Goal: Transaction & Acquisition: Purchase product/service

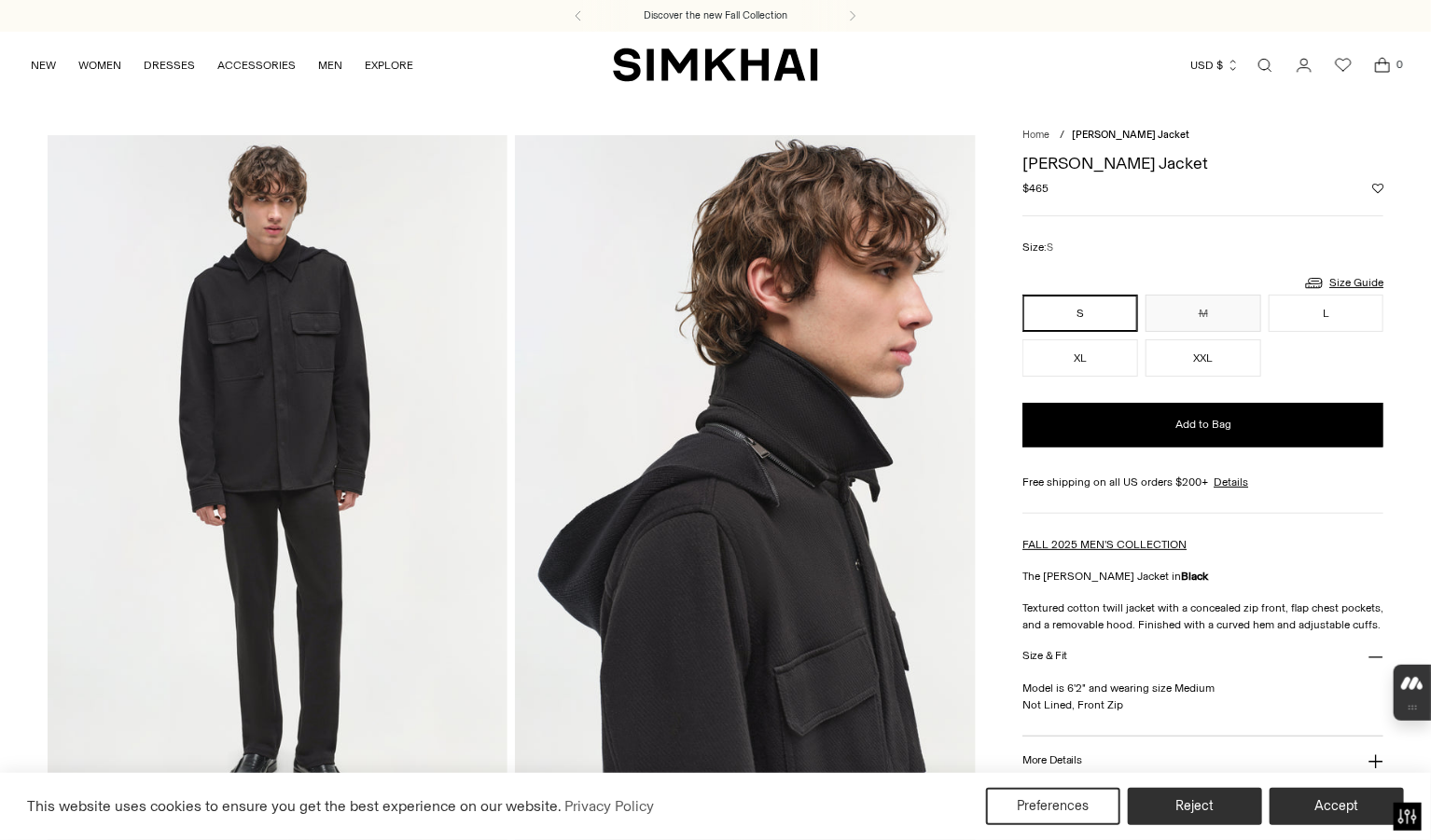
click at [784, 435] on img at bounding box center [745, 479] width 461 height 690
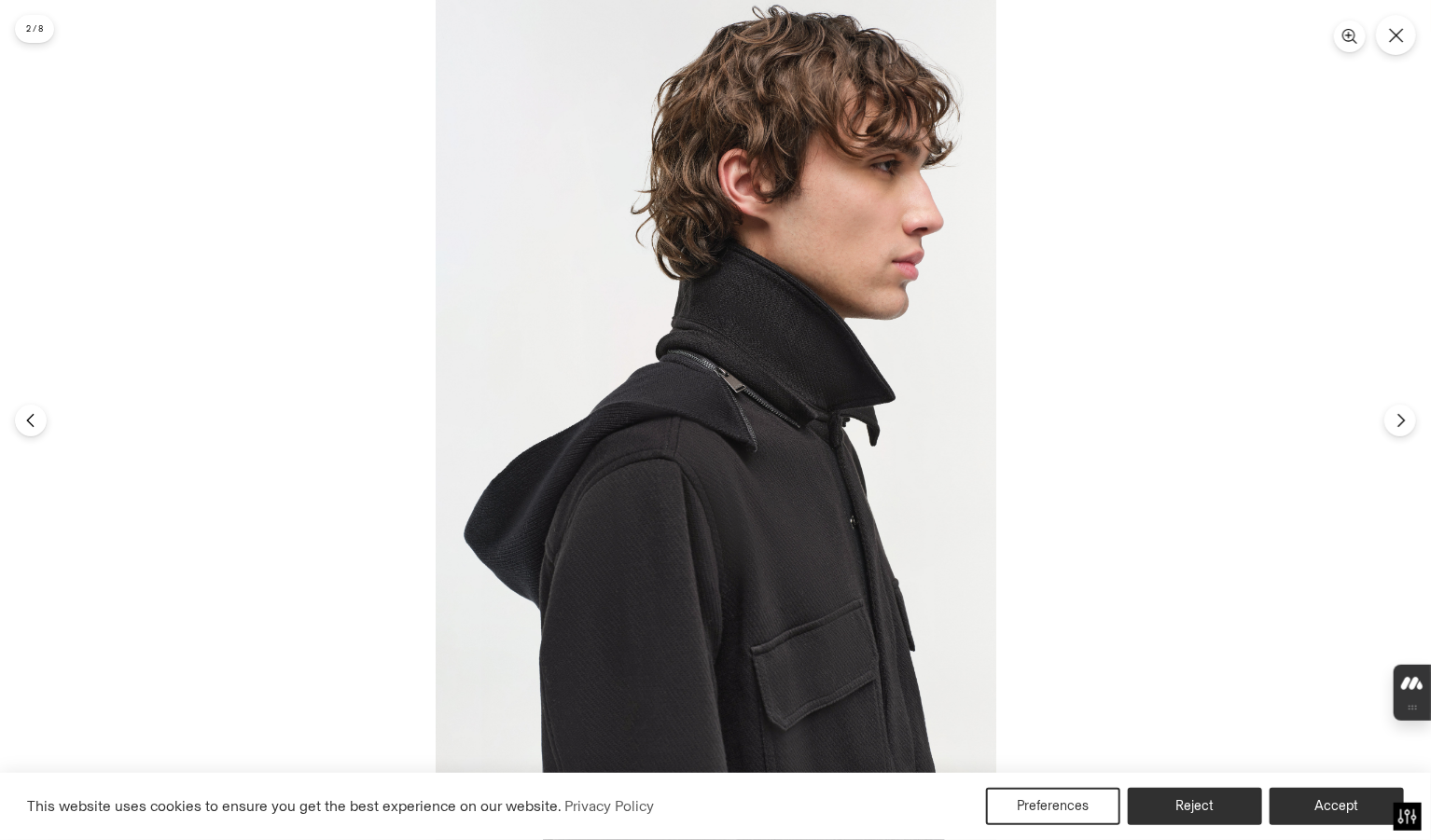
click at [784, 429] on img at bounding box center [716, 420] width 560 height 840
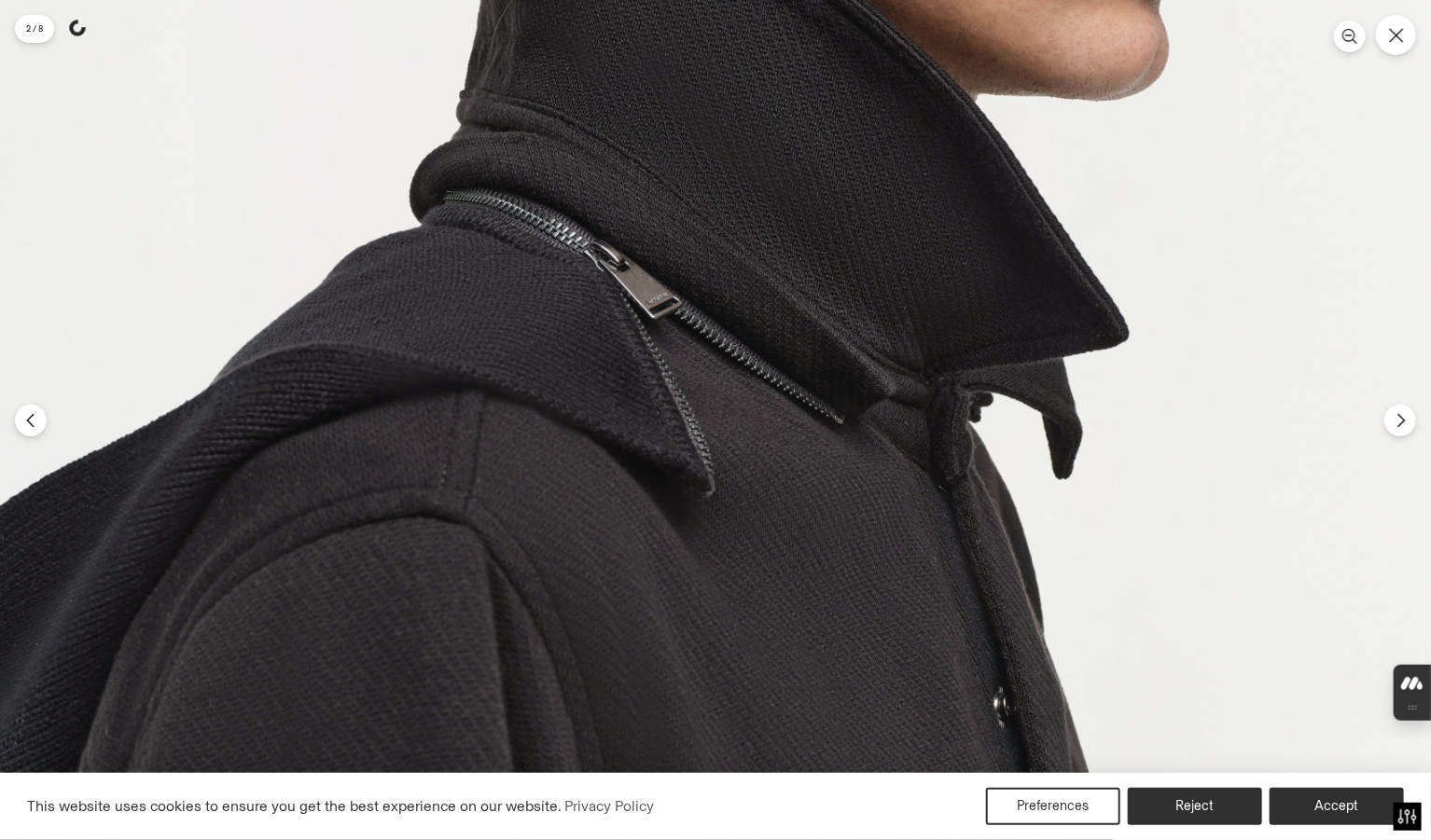
click at [784, 429] on img at bounding box center [590, 400] width 1680 height 2521
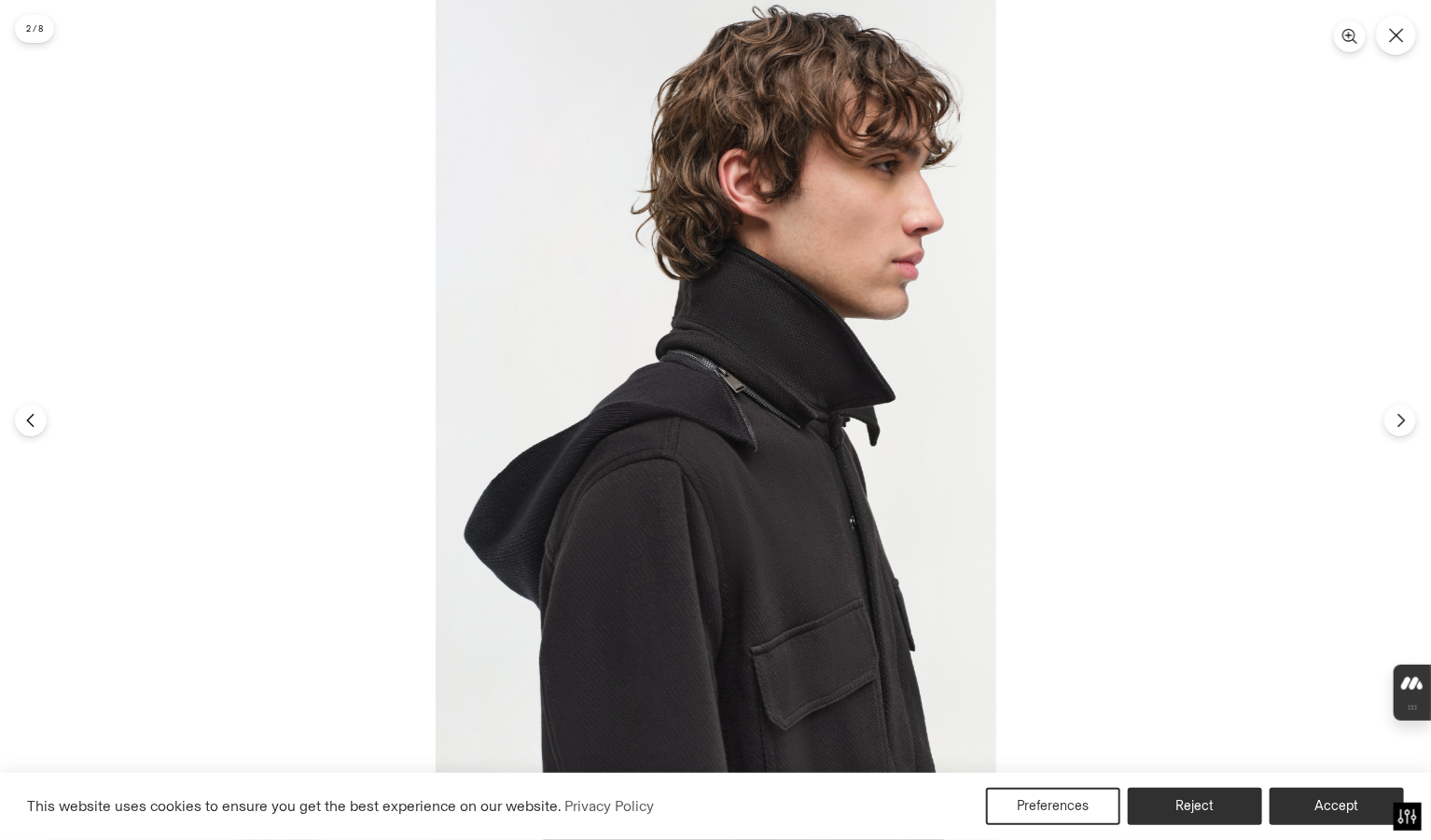
scroll to position [740, 0]
click at [1391, 47] on button "Close" at bounding box center [1396, 35] width 44 height 44
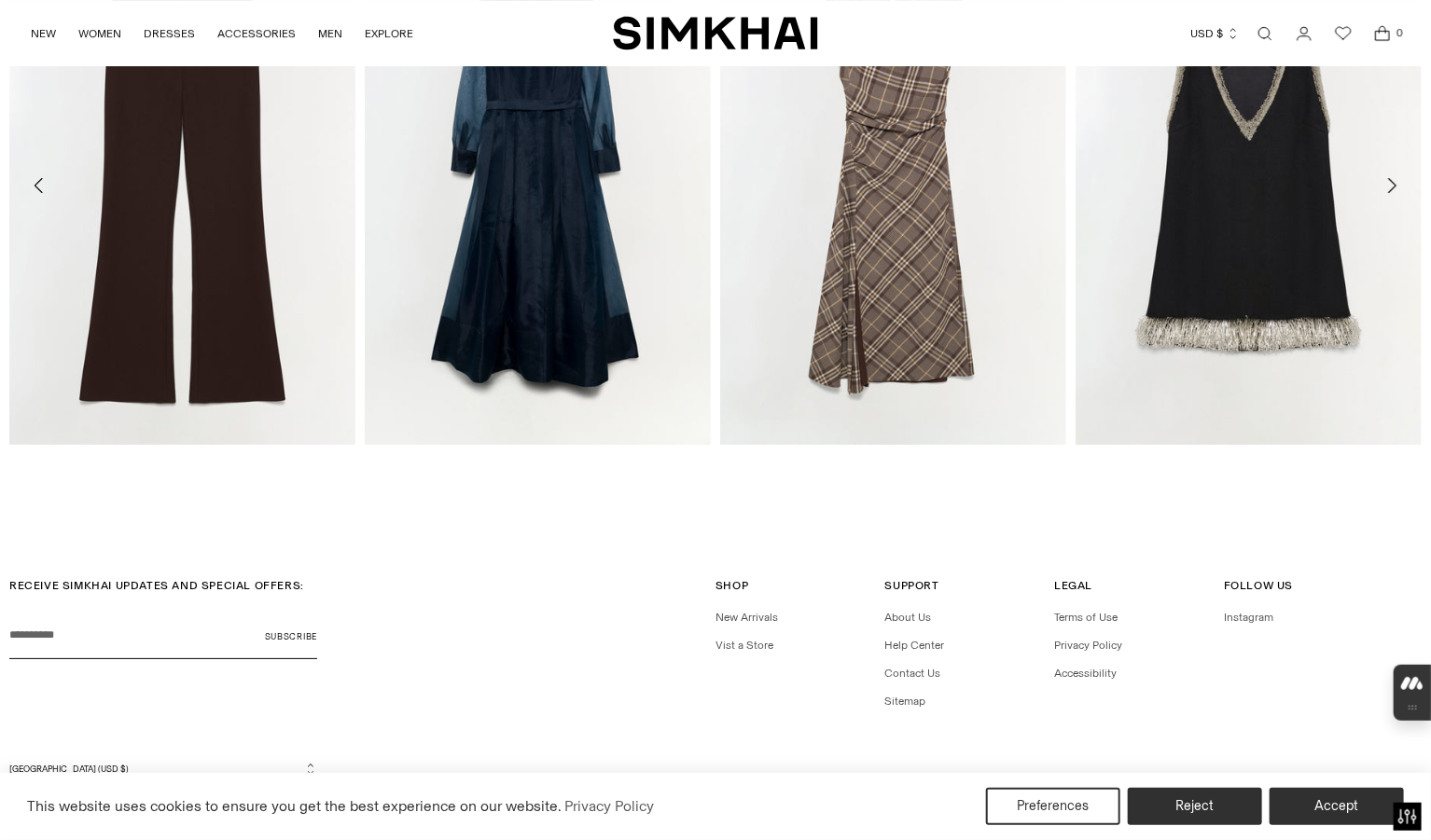
scroll to position [3122, 0]
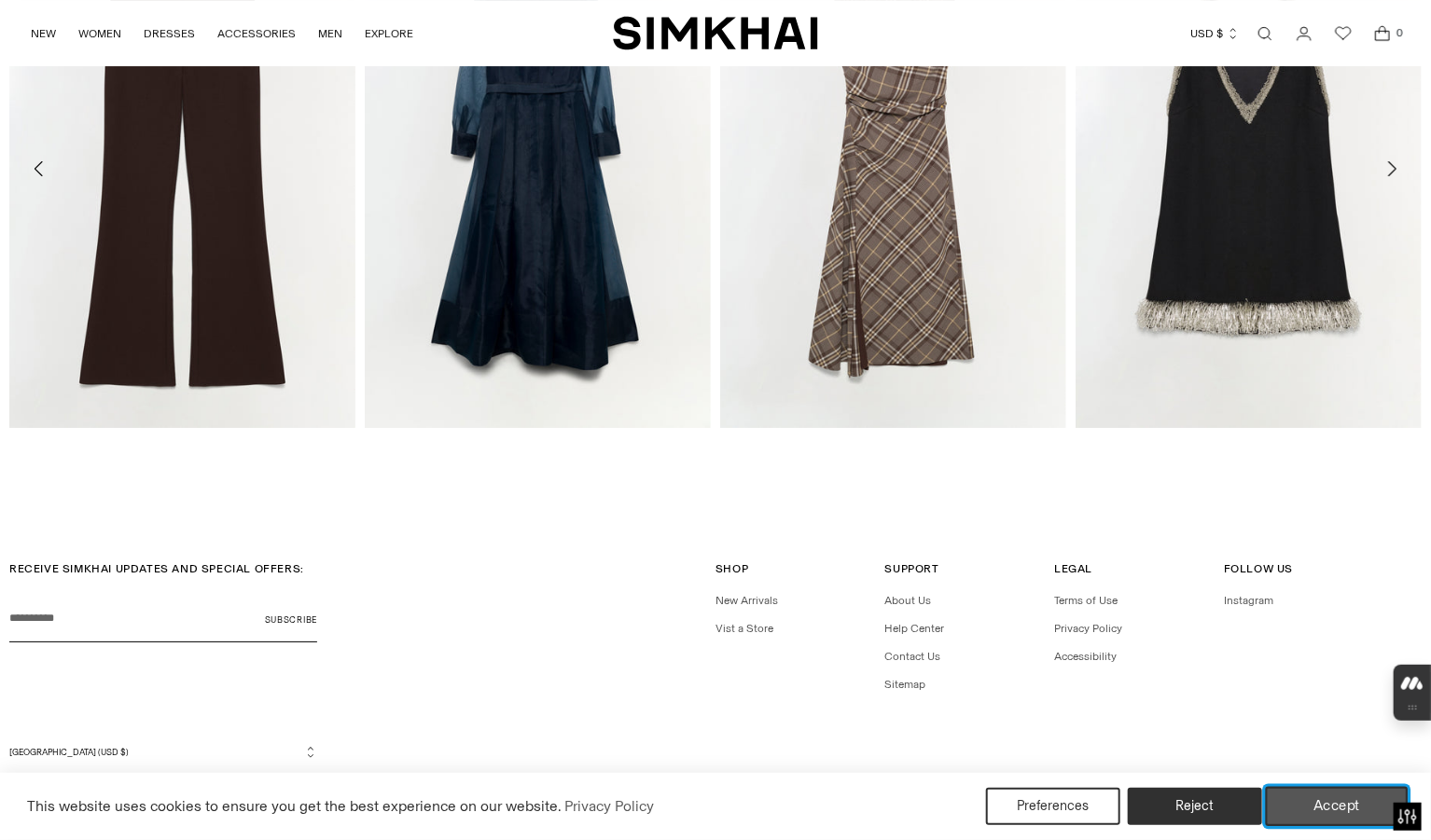
click at [1356, 798] on button "Accept" at bounding box center [1337, 806] width 143 height 39
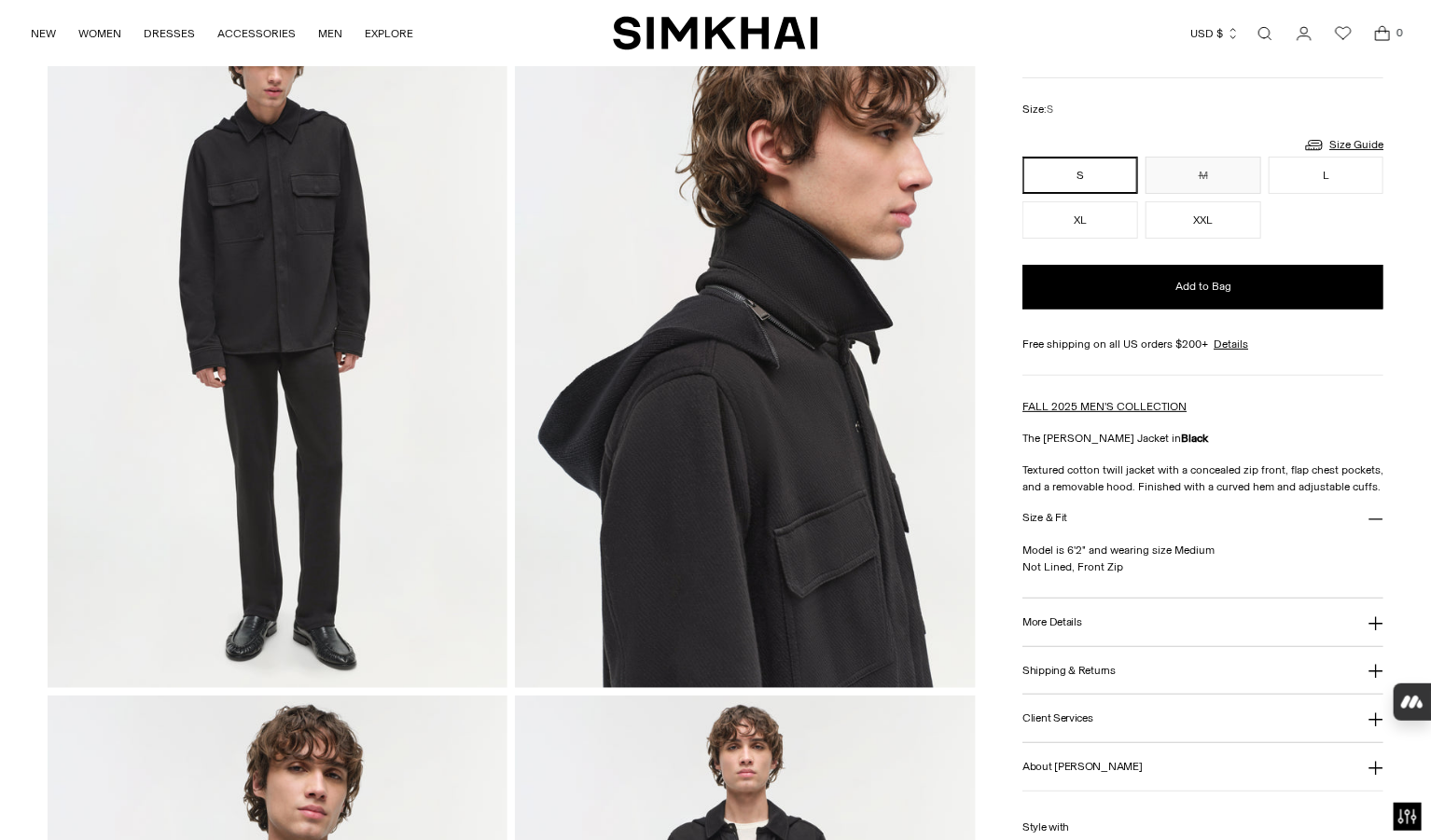
scroll to position [0, 0]
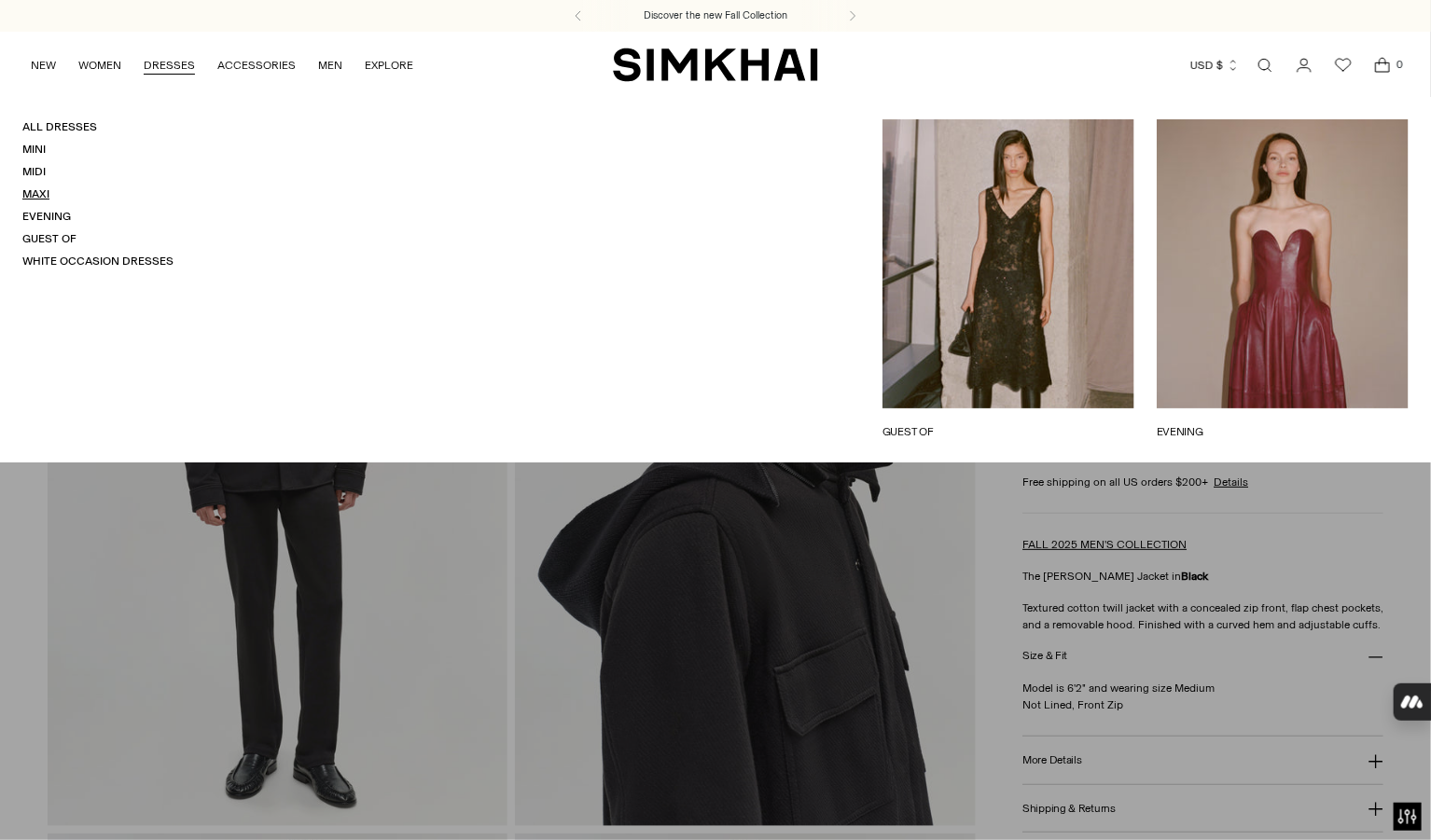
click at [32, 190] on link "Maxi" at bounding box center [36, 194] width 27 height 13
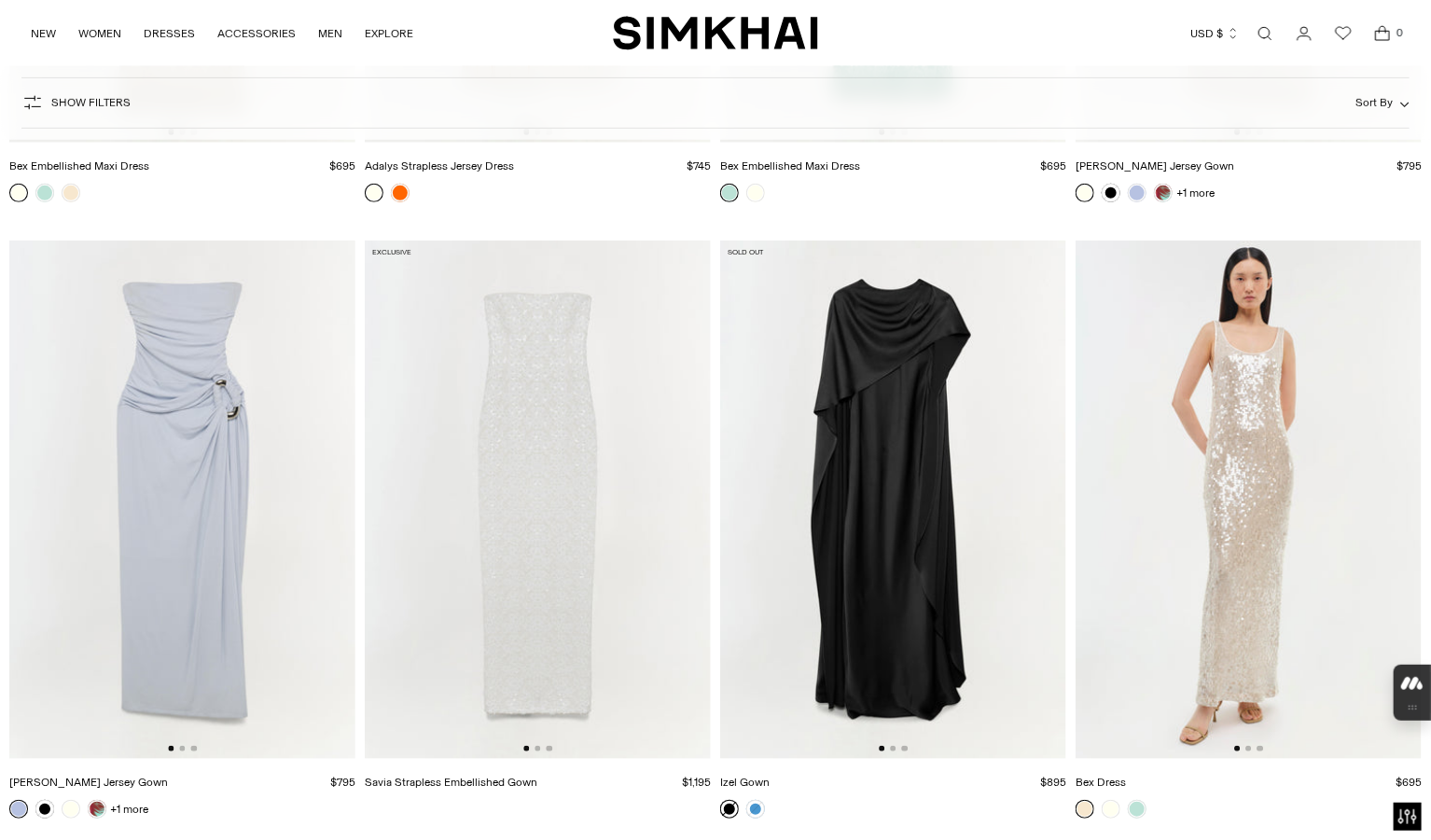
scroll to position [3725, 0]
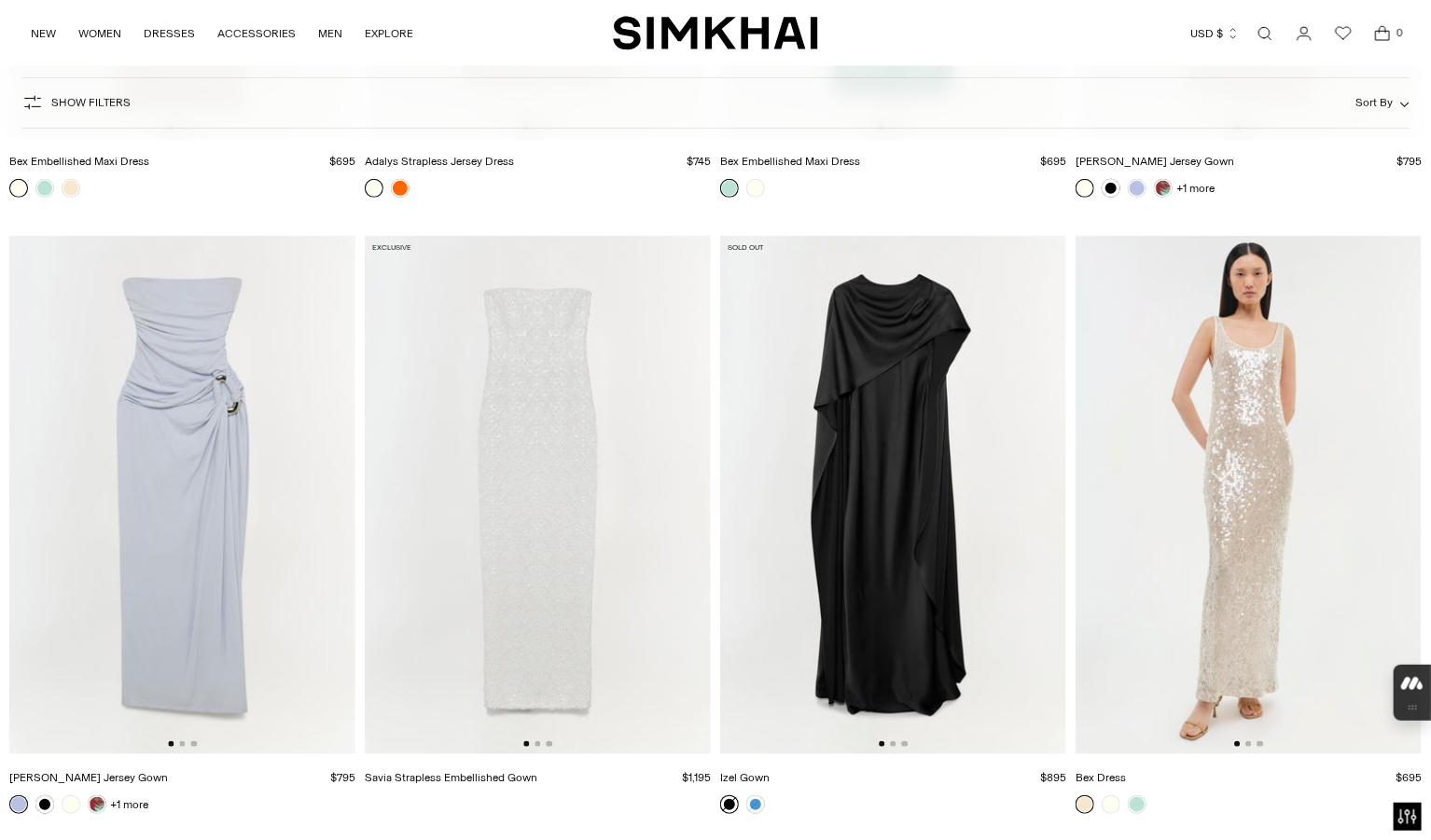
drag, startPoint x: 1440, startPoint y: 26, endPoint x: 1463, endPoint y: 537, distance: 511.5
click at [167, 387] on img at bounding box center [183, 496] width 346 height 519
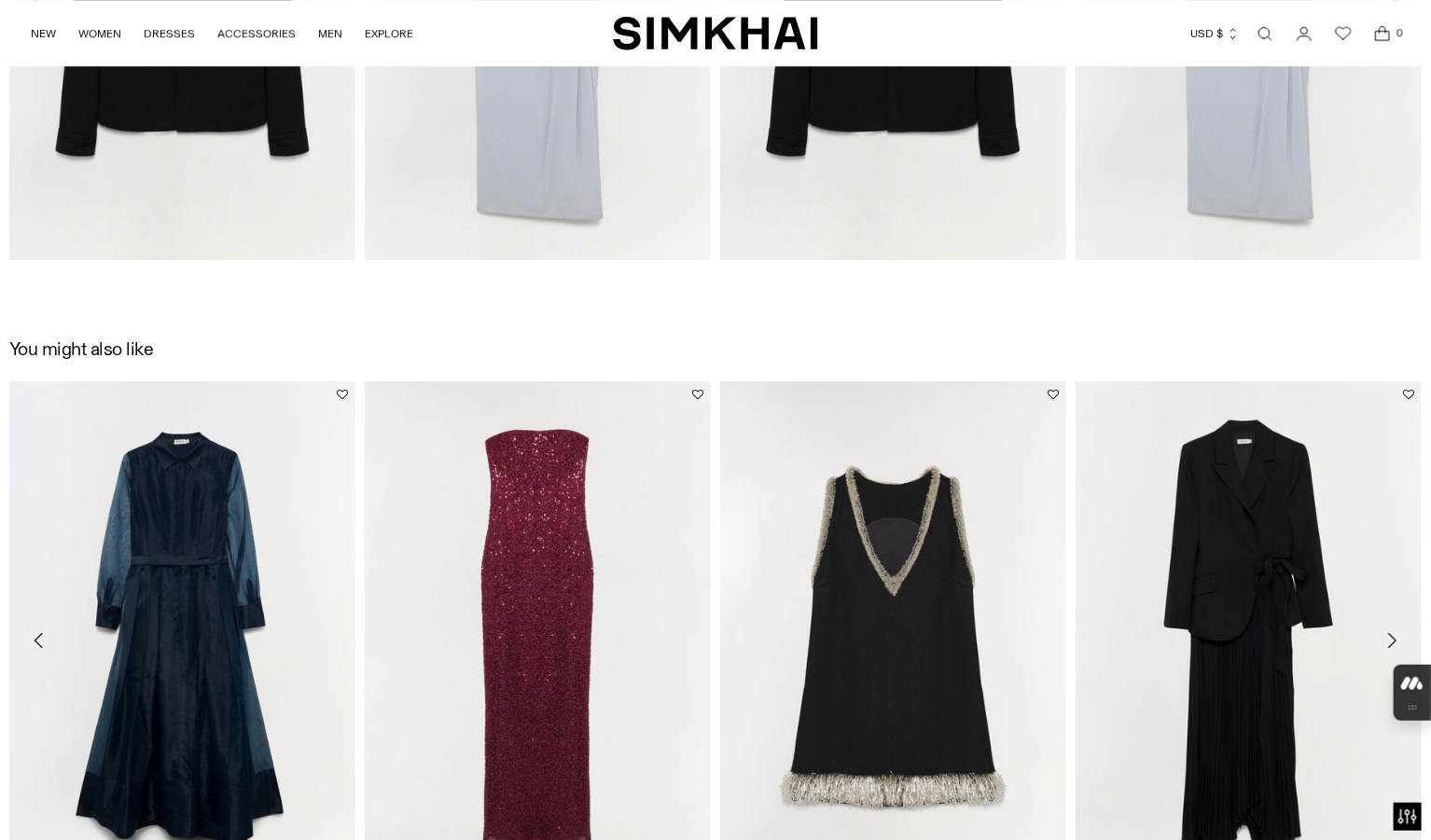
scroll to position [2597, 0]
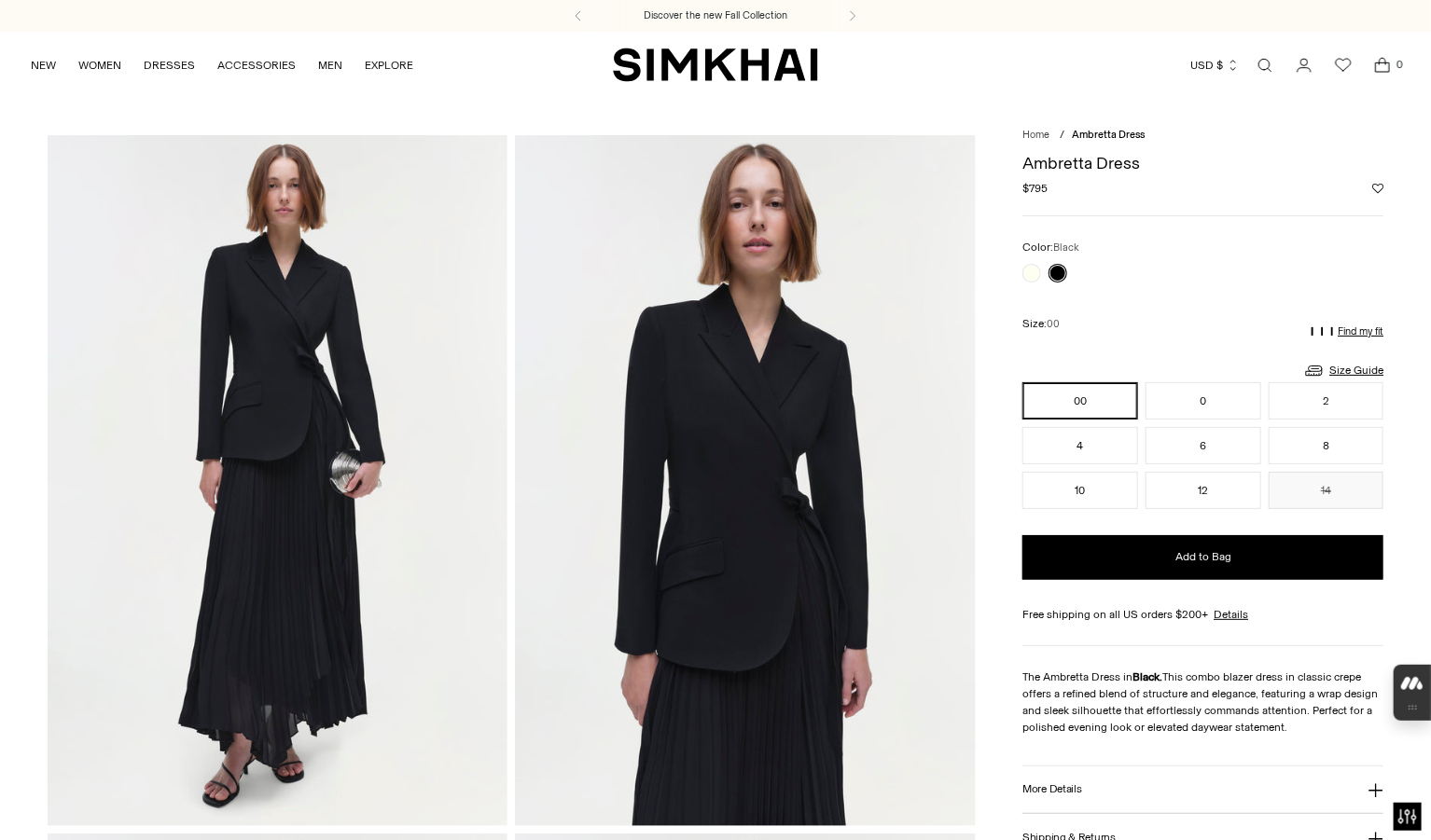
click at [323, 448] on img at bounding box center [278, 479] width 461 height 690
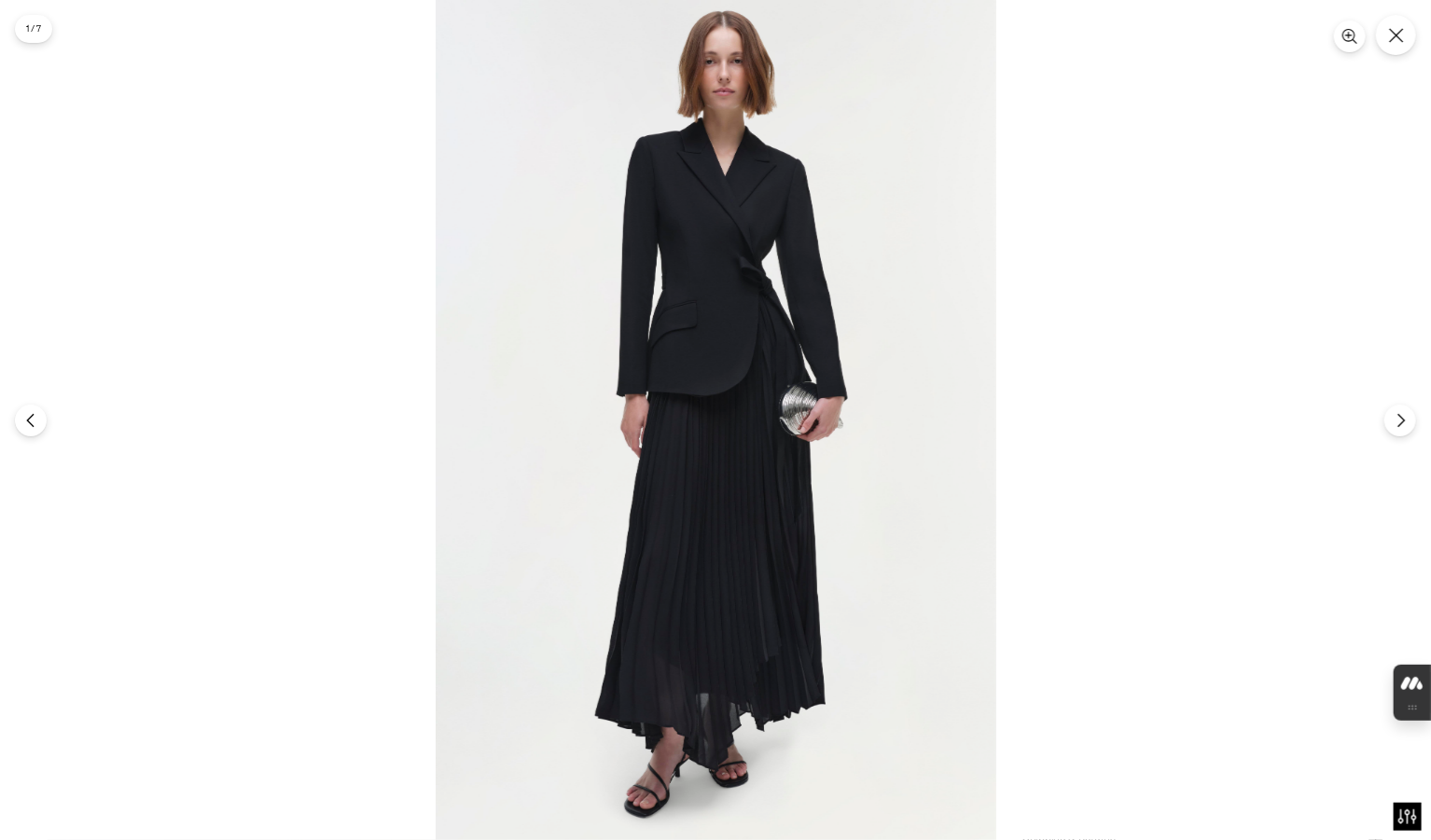
click at [675, 296] on img at bounding box center [716, 420] width 560 height 840
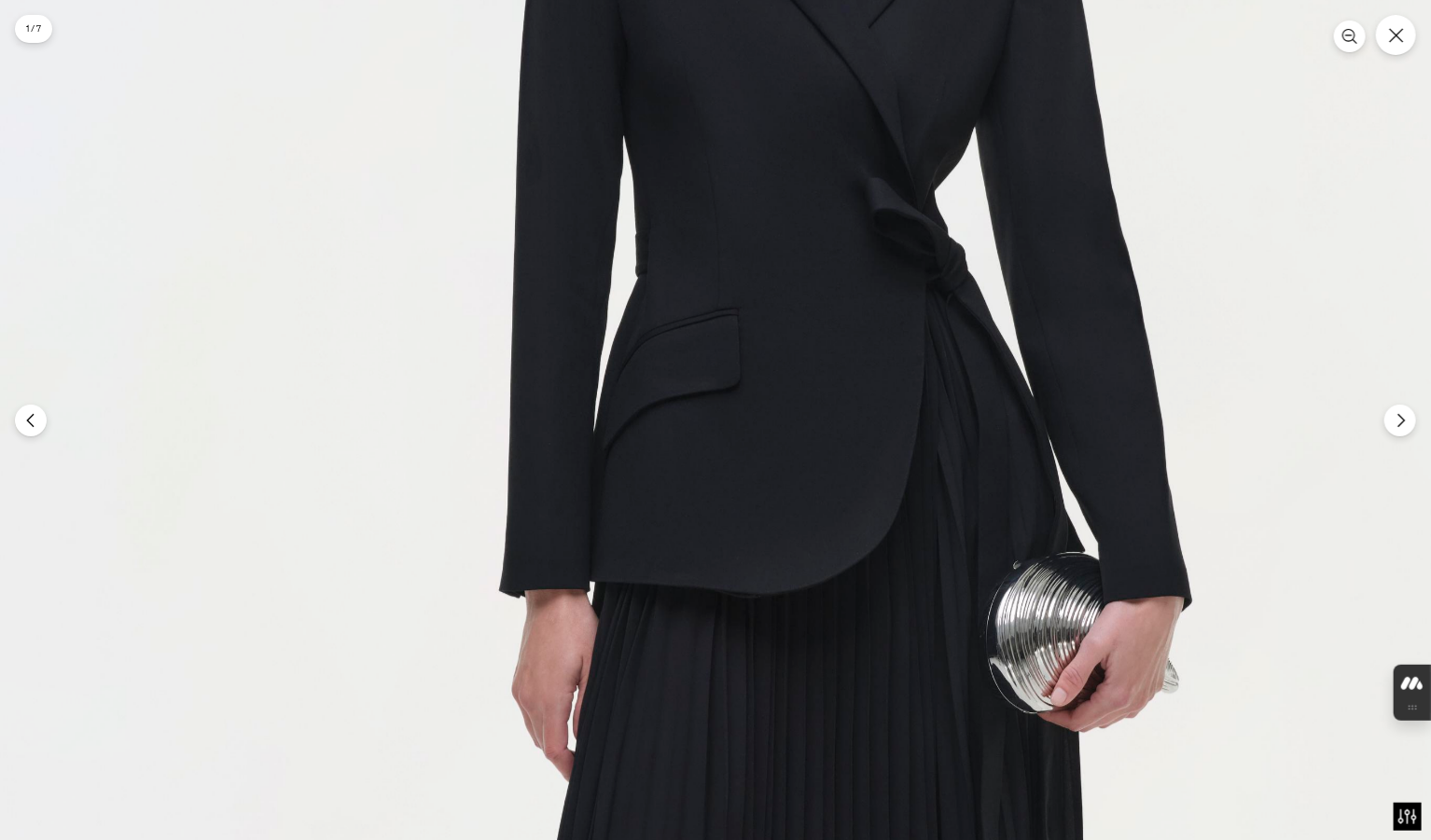
click at [801, 197] on img at bounding box center [797, 668] width 1680 height 2521
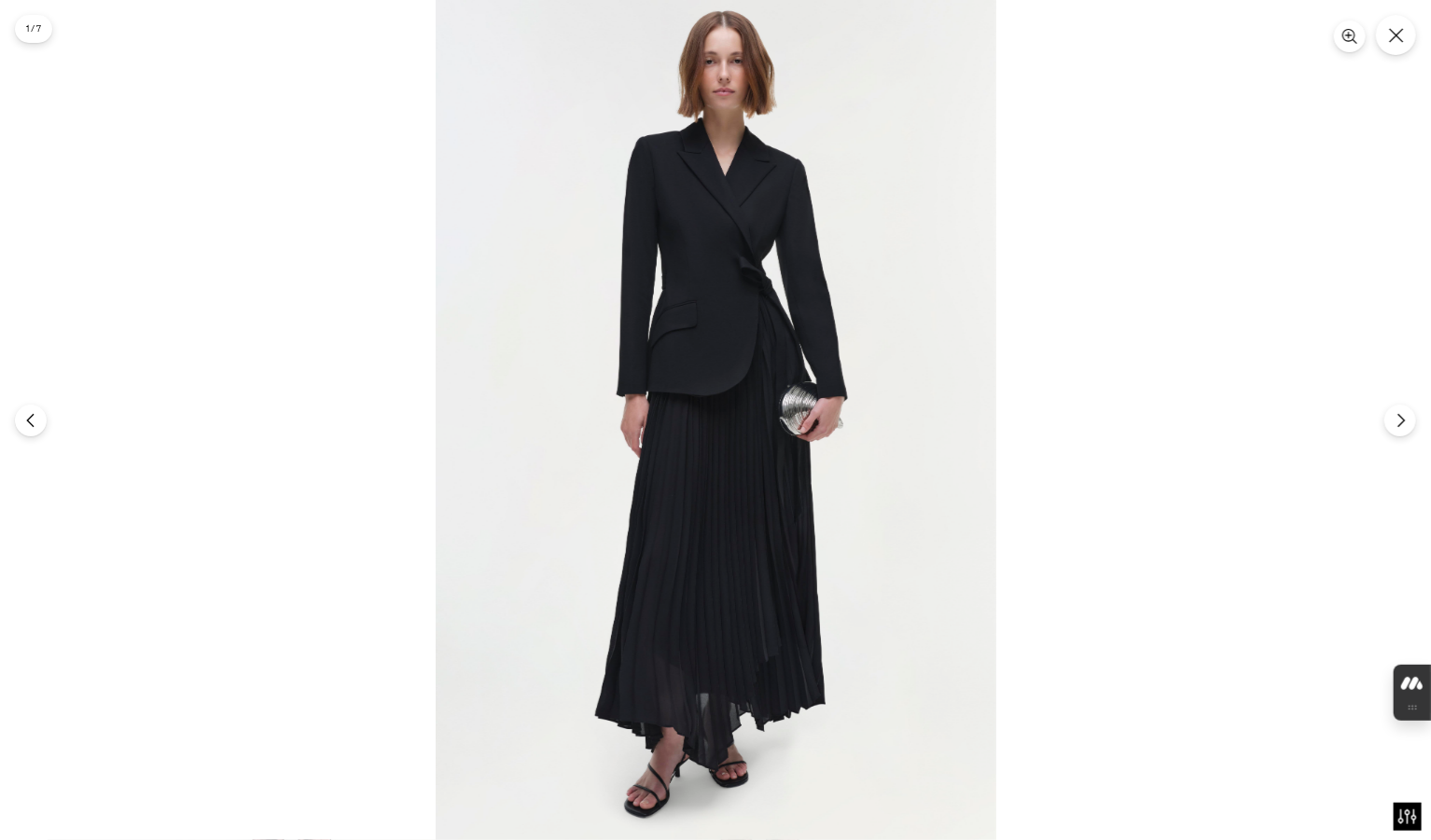
scroll to position [1377, 0]
click at [786, 530] on img at bounding box center [716, 420] width 560 height 840
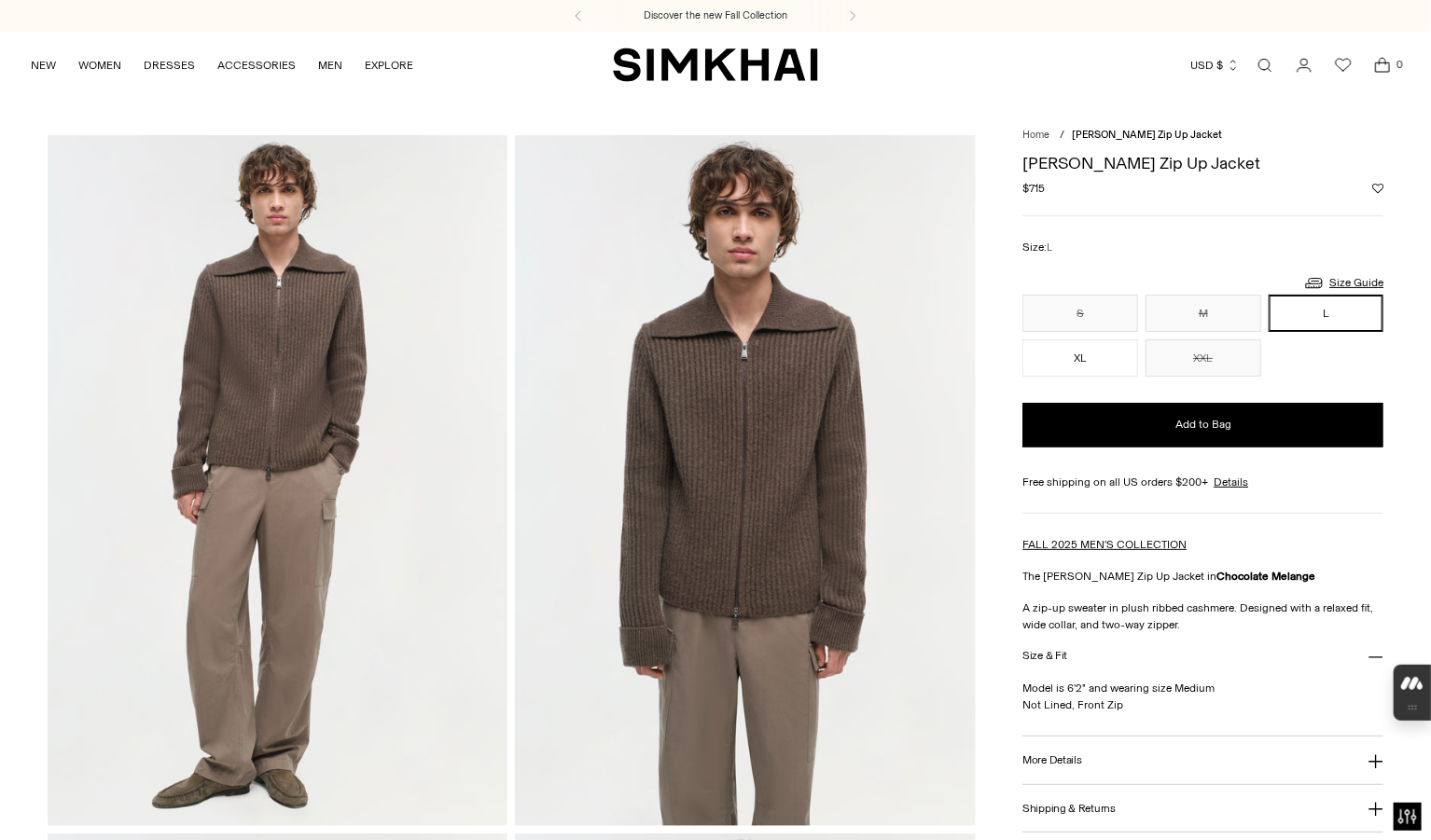
click at [766, 505] on img at bounding box center [745, 479] width 461 height 690
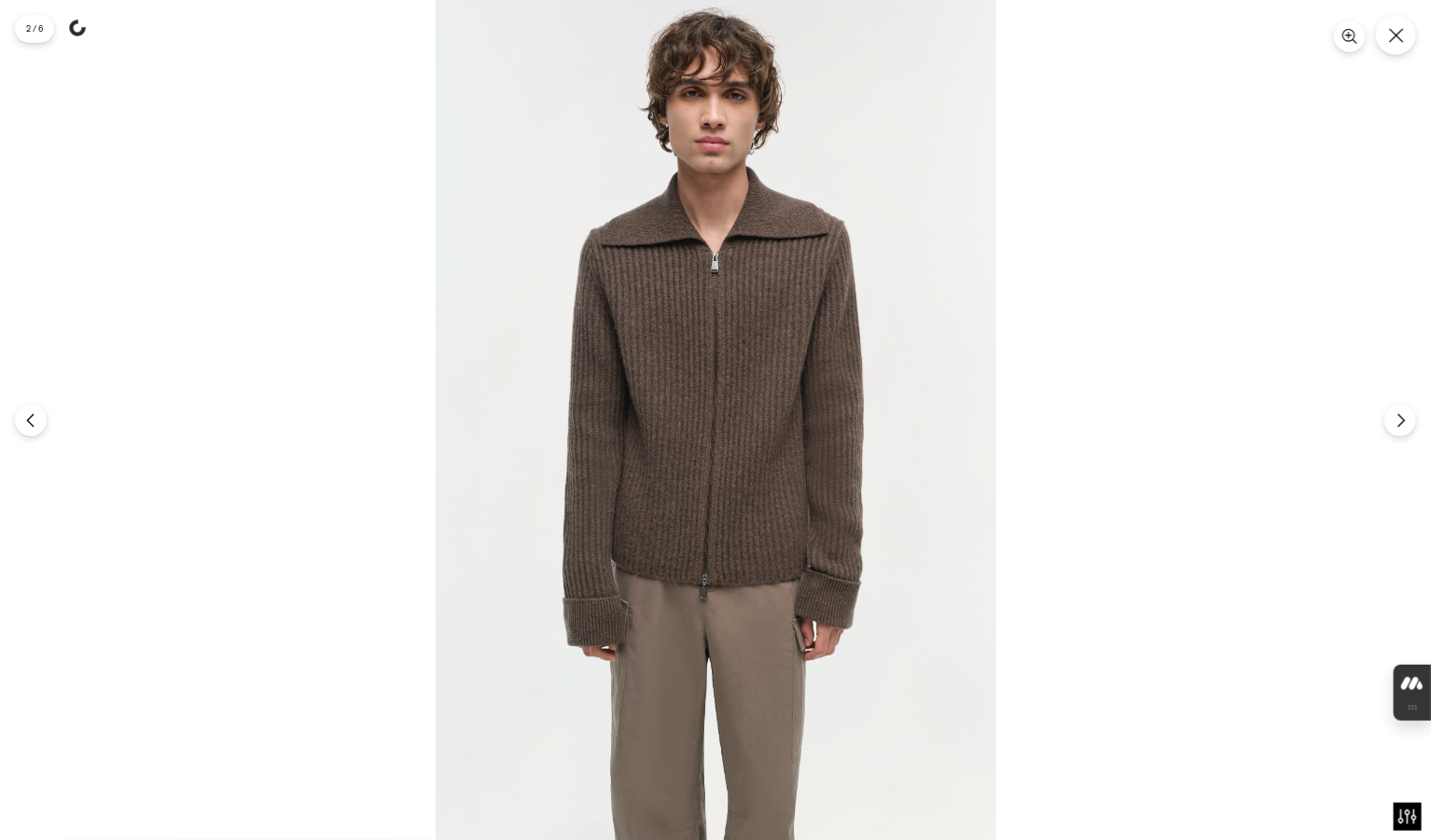
click at [766, 504] on img at bounding box center [716, 420] width 560 height 840
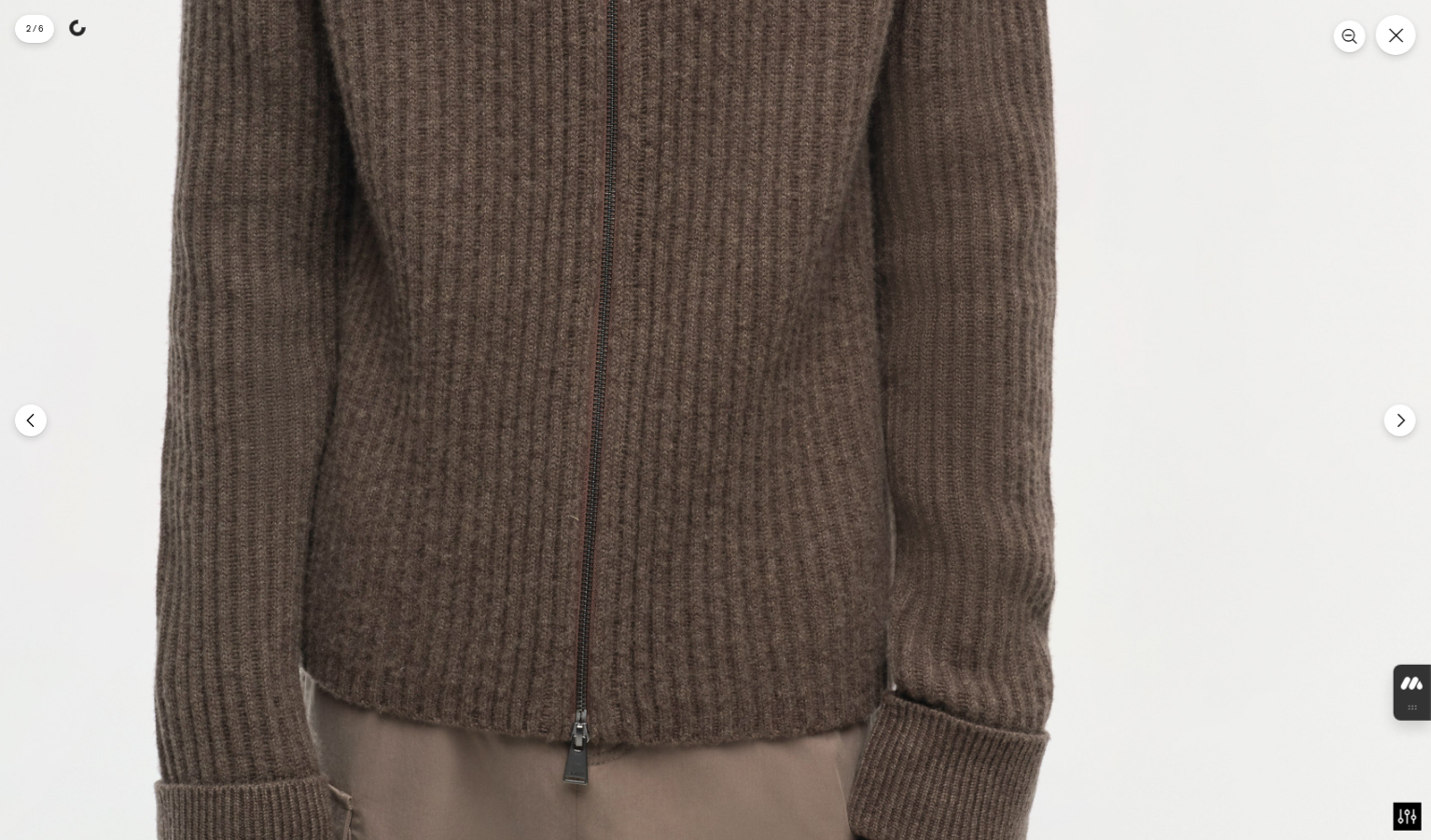
click at [766, 504] on img at bounding box center [614, 248] width 1680 height 2521
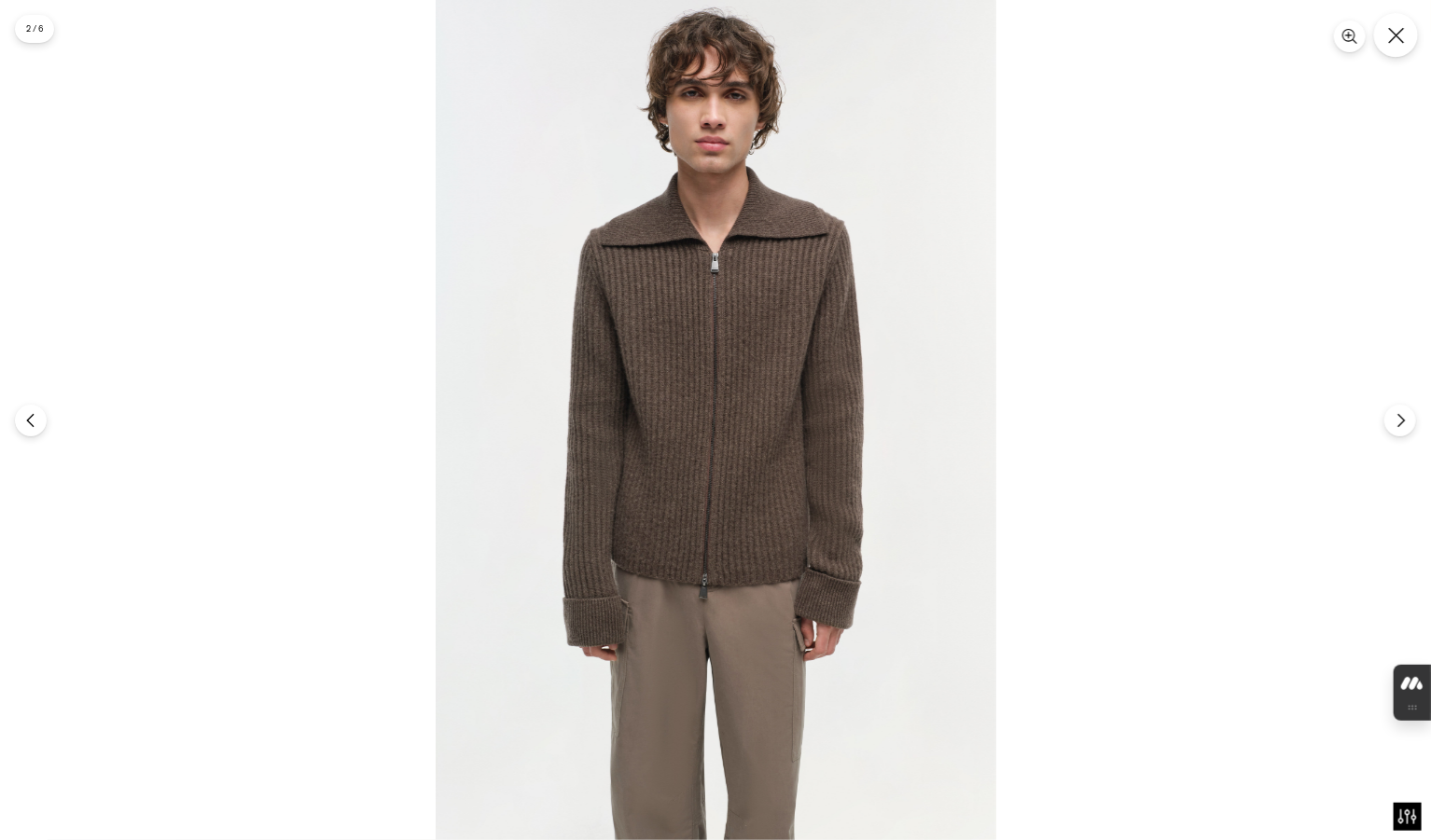
click at [1390, 36] on icon "Close" at bounding box center [1397, 35] width 17 height 17
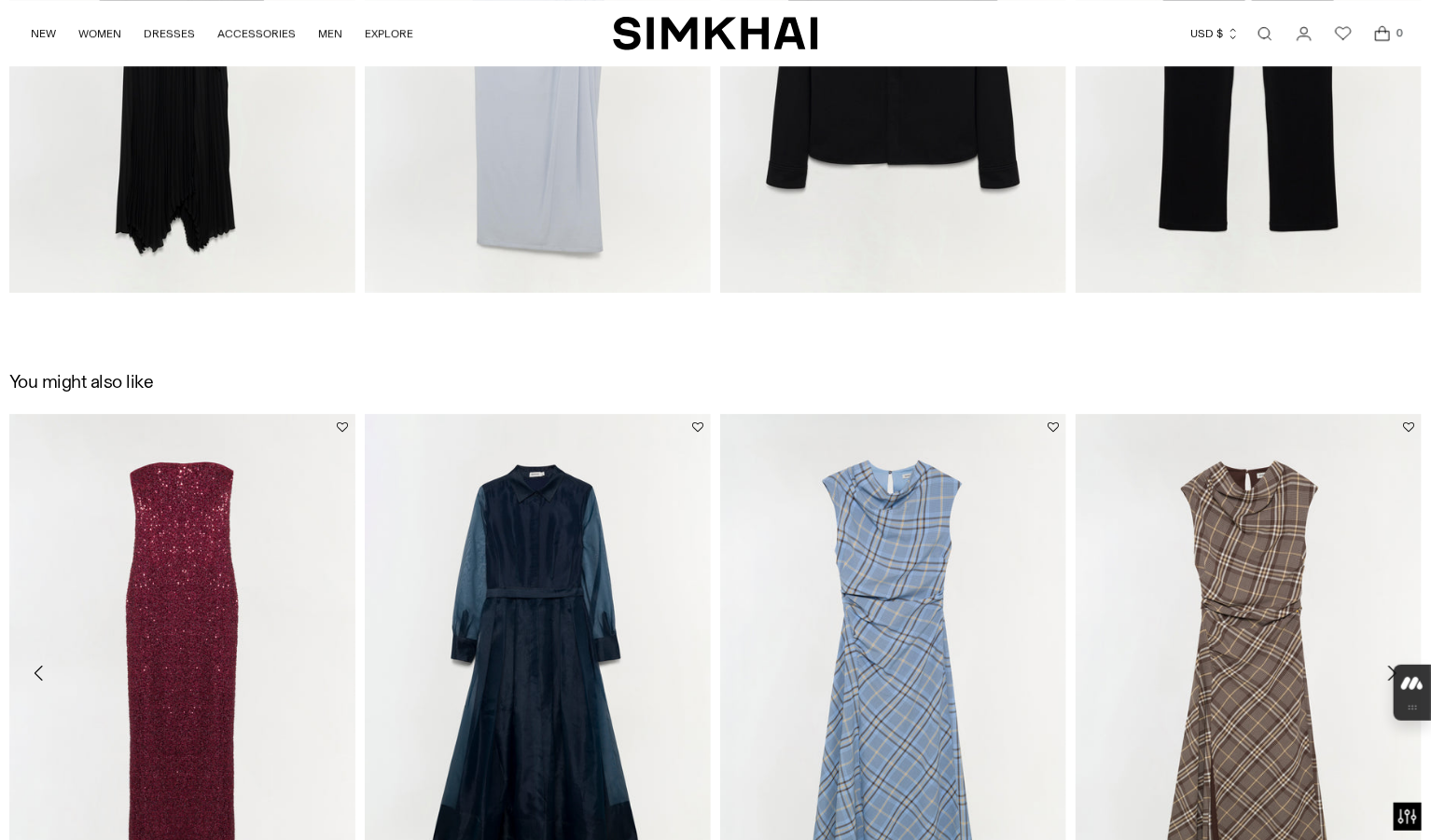
scroll to position [2741, 0]
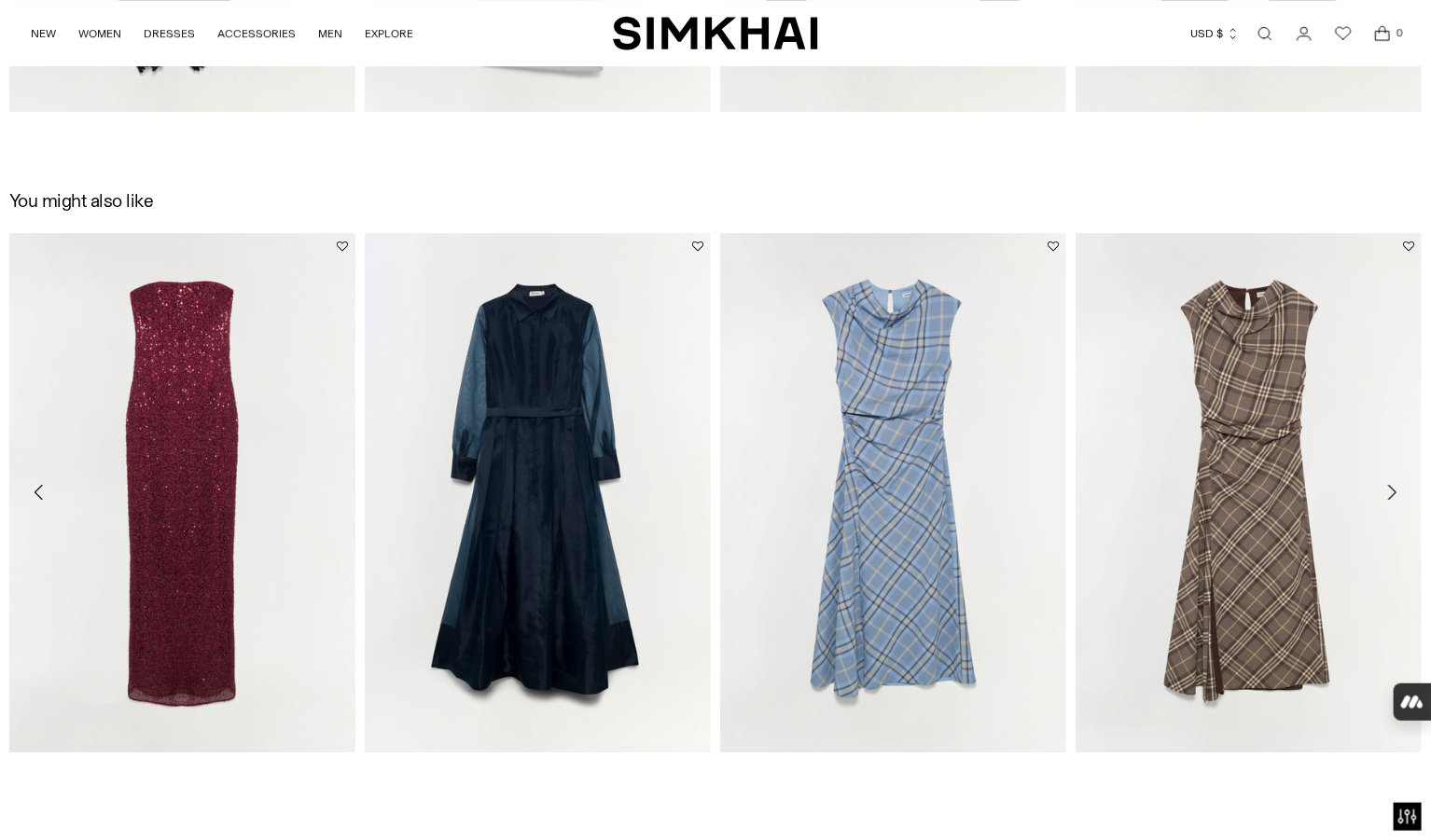
click at [1386, 481] on icon "Move to next carousel slide" at bounding box center [1392, 493] width 23 height 23
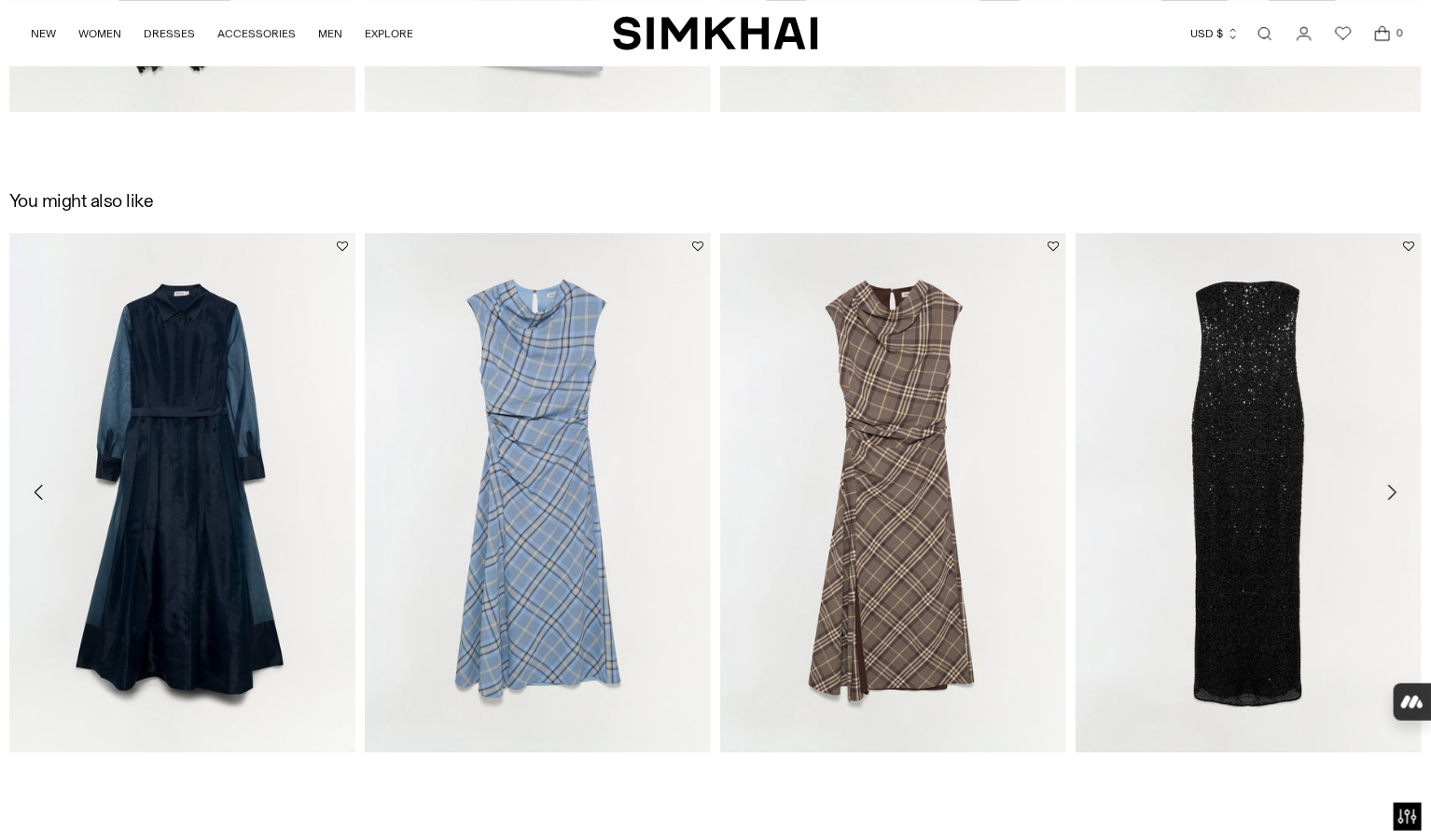
click at [1386, 481] on icon "Move to next carousel slide" at bounding box center [1392, 493] width 23 height 23
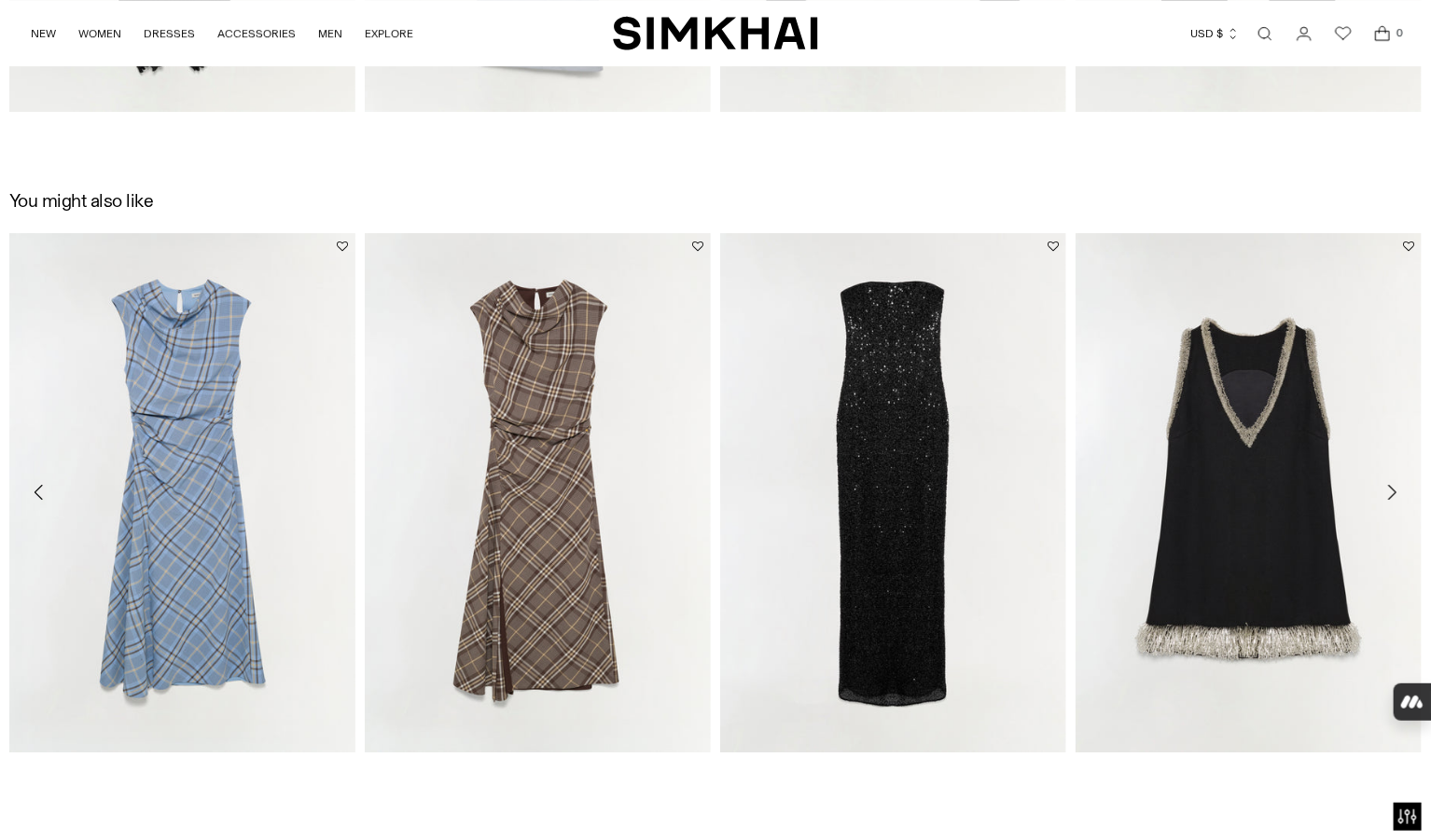
click at [1386, 481] on icon "Move to next carousel slide" at bounding box center [1392, 493] width 23 height 23
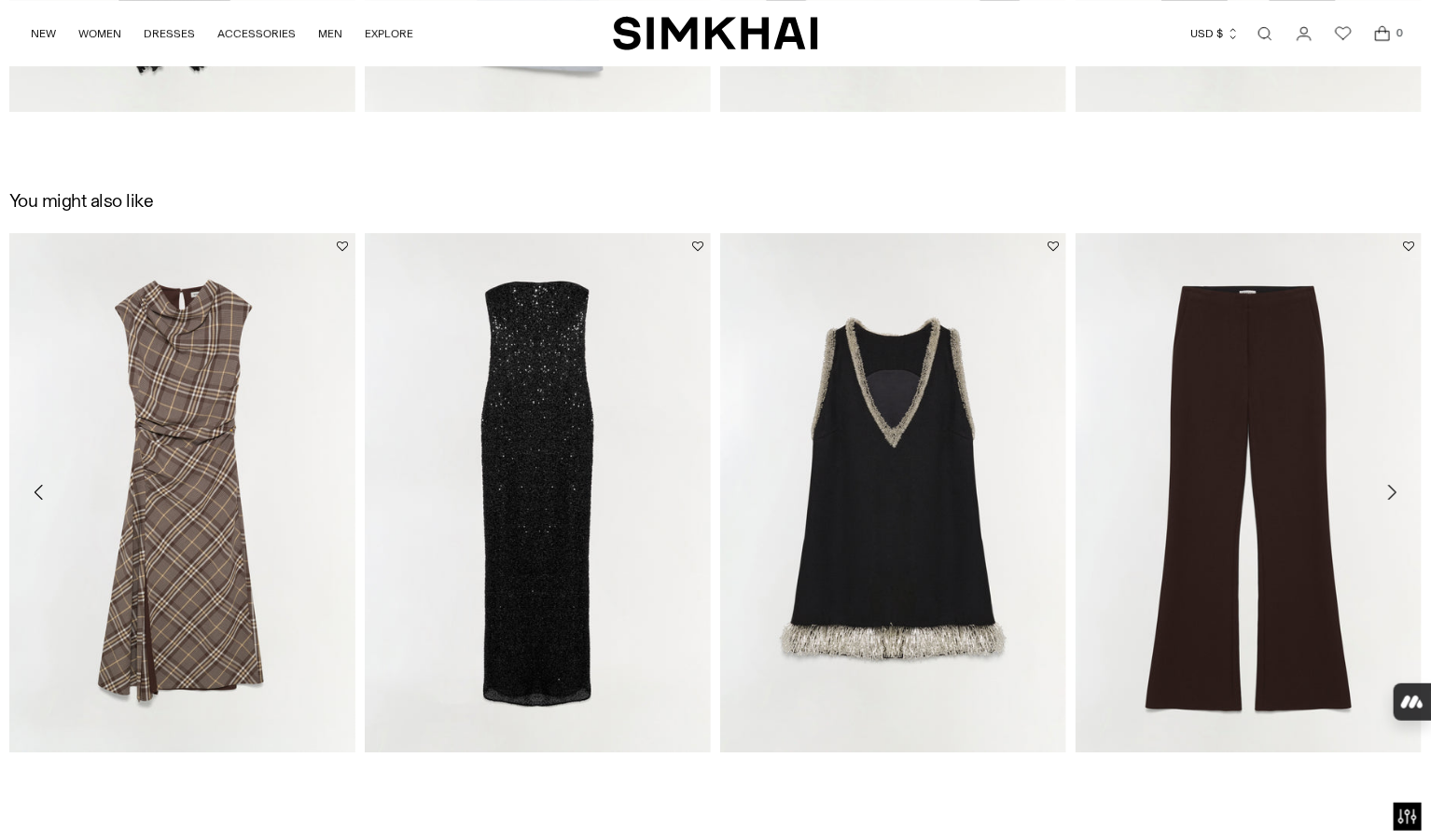
click at [1386, 481] on icon "Move to next carousel slide" at bounding box center [1392, 493] width 23 height 23
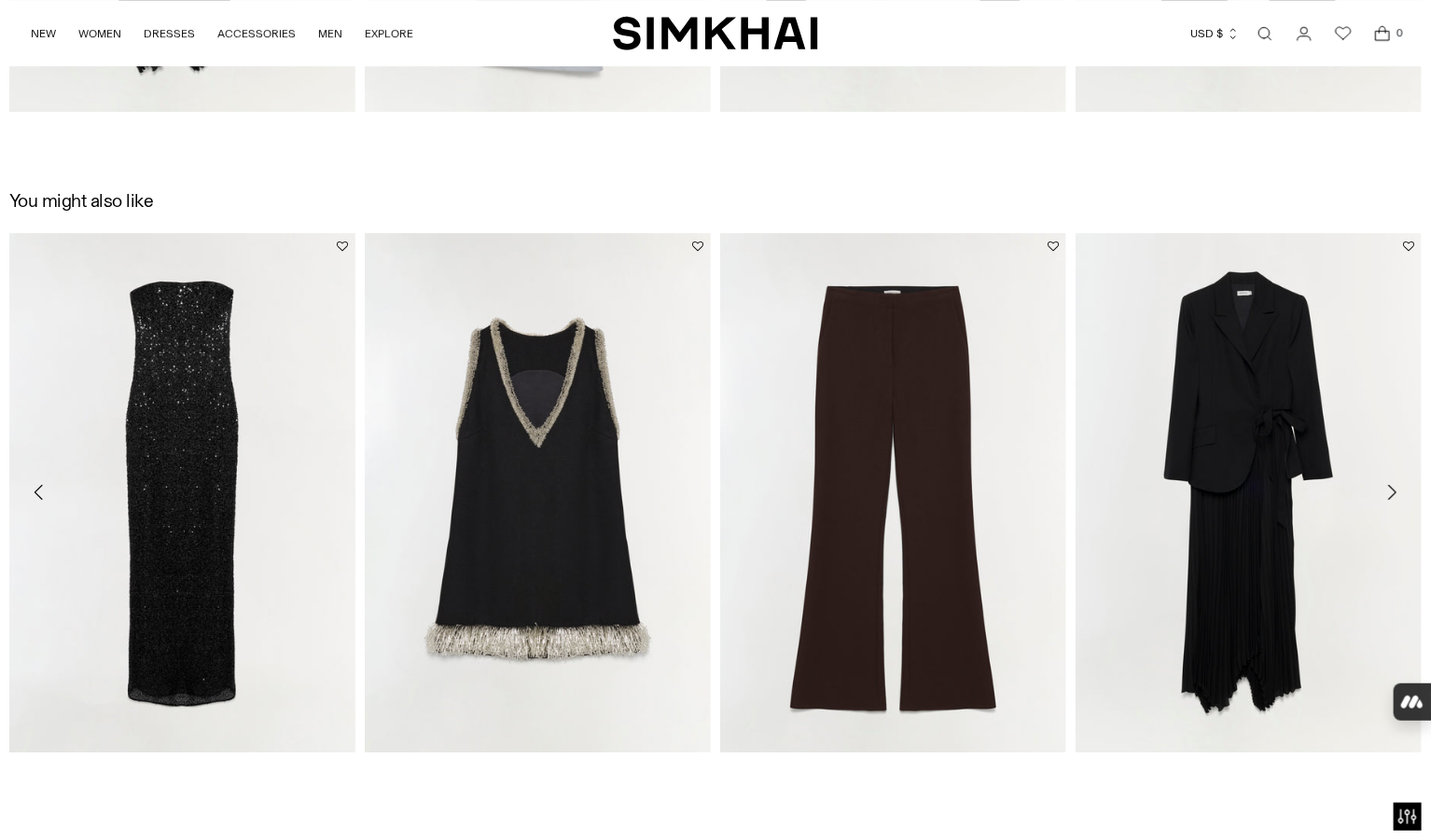
click at [1386, 481] on icon "Move to next carousel slide" at bounding box center [1392, 493] width 23 height 23
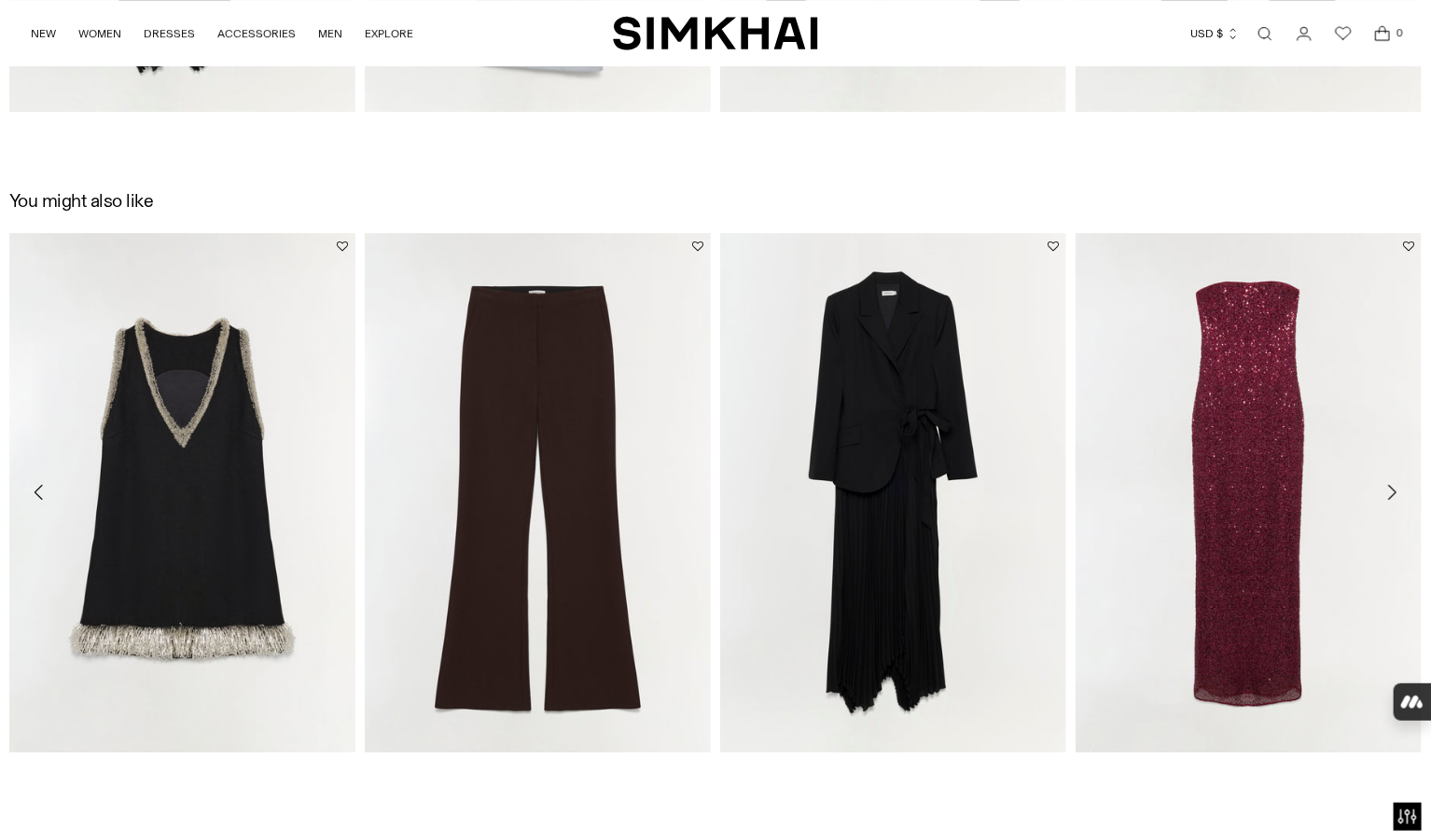
click at [1386, 481] on icon "Move to next carousel slide" at bounding box center [1392, 493] width 23 height 23
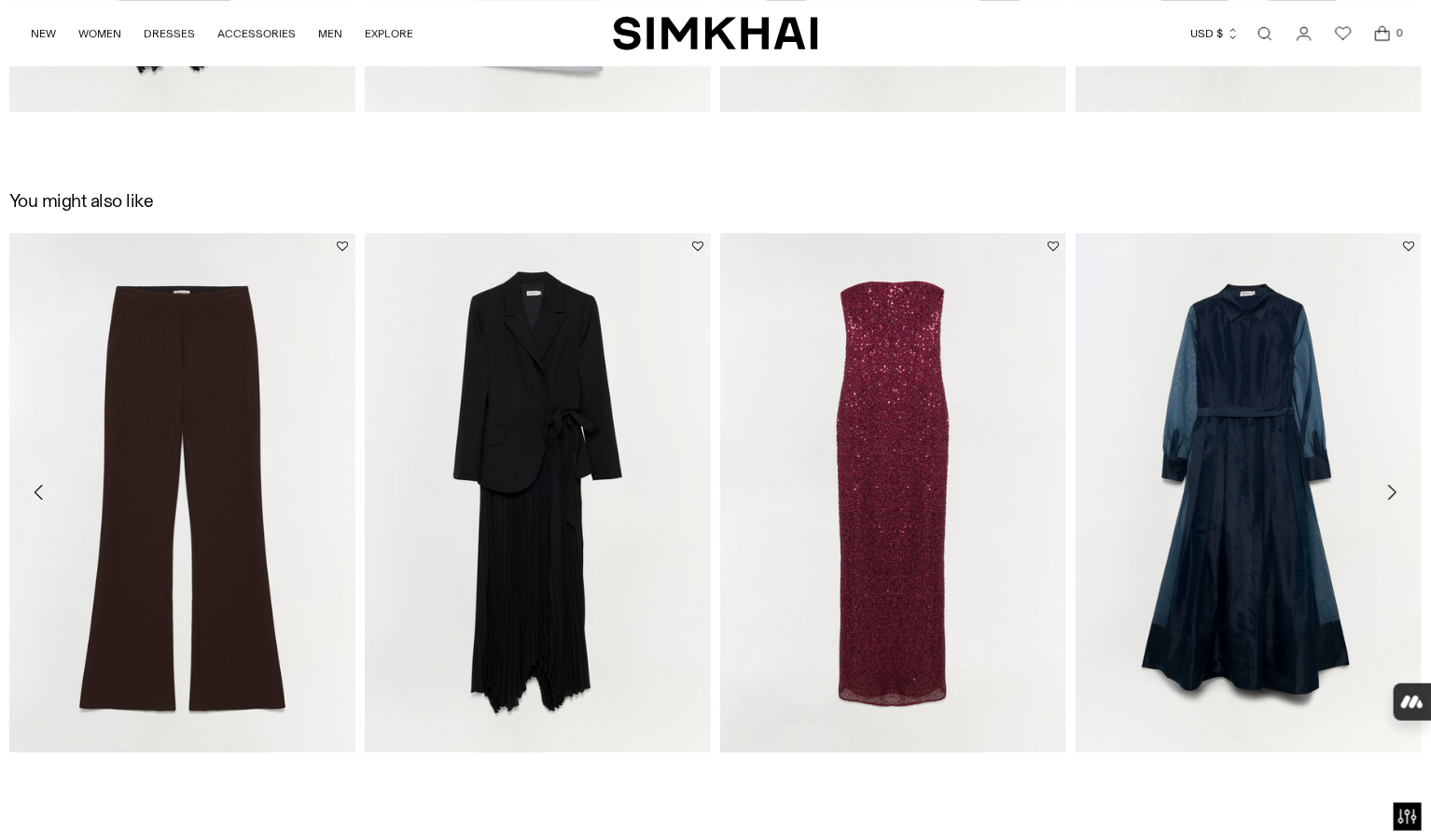
click at [1386, 481] on icon "Move to next carousel slide" at bounding box center [1392, 493] width 23 height 23
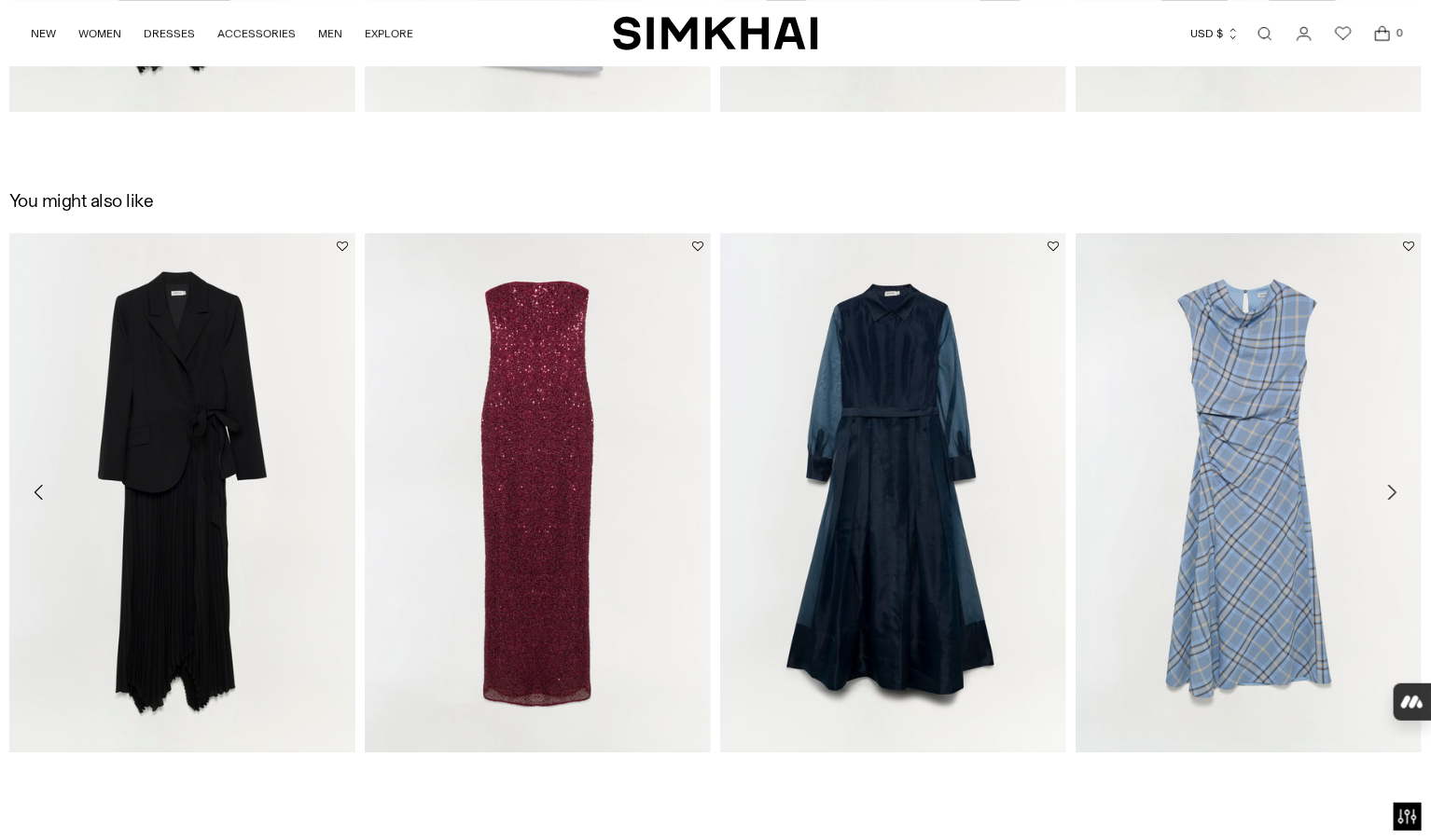
click at [1386, 481] on icon "Move to next carousel slide" at bounding box center [1392, 493] width 23 height 23
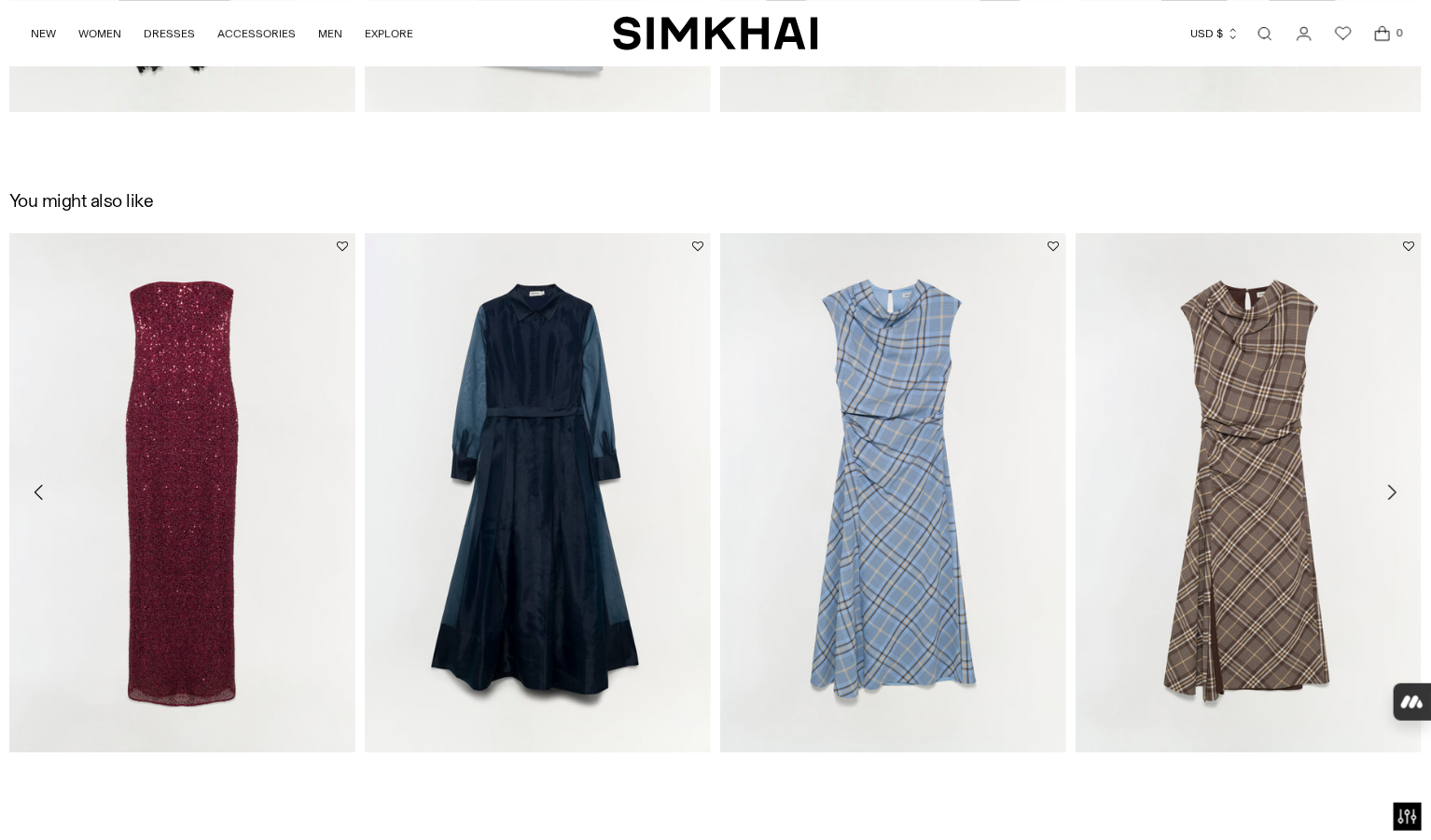
click at [1386, 481] on icon "Move to next carousel slide" at bounding box center [1392, 493] width 23 height 23
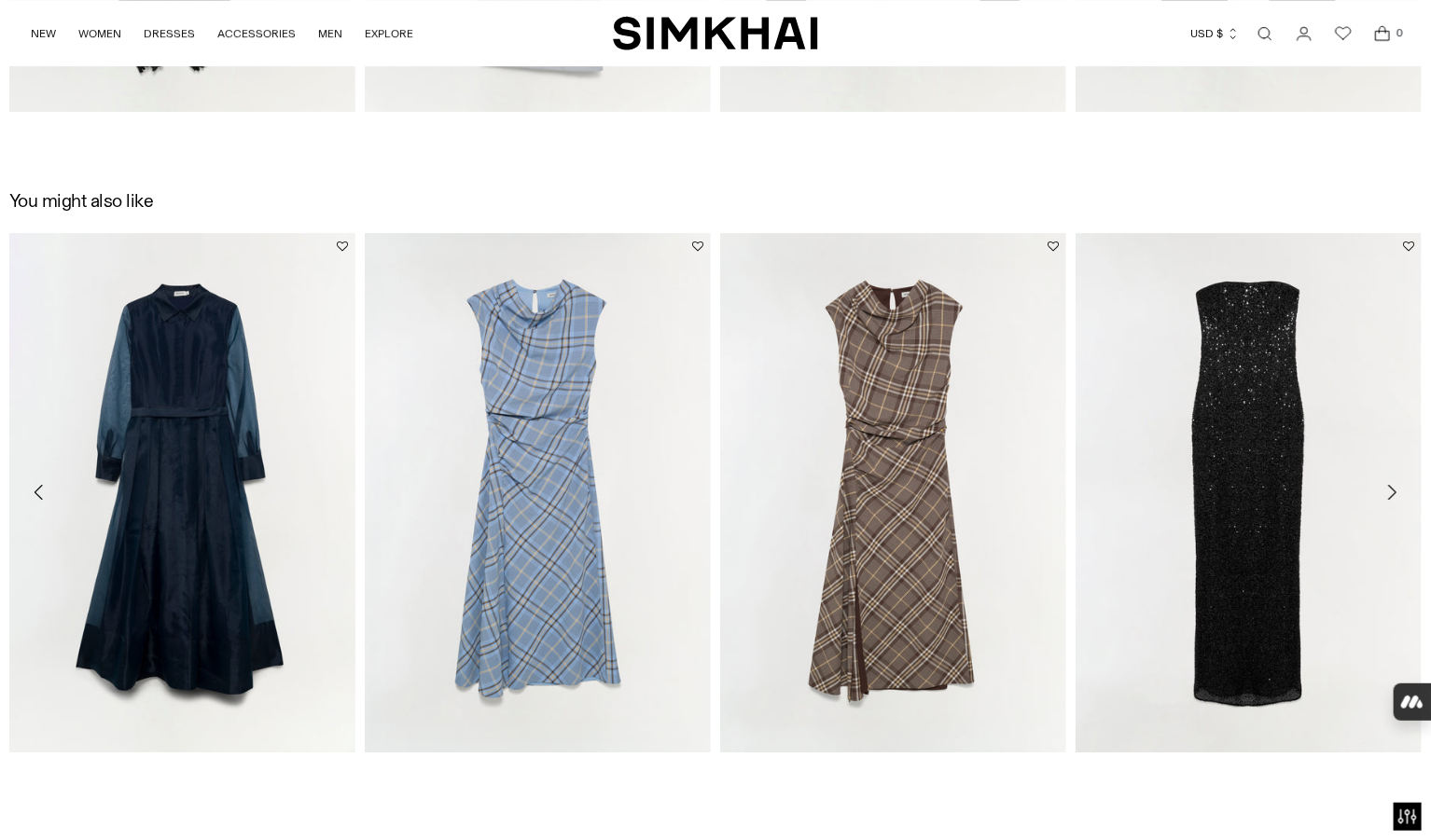
click at [1386, 481] on icon "Move to next carousel slide" at bounding box center [1392, 493] width 23 height 23
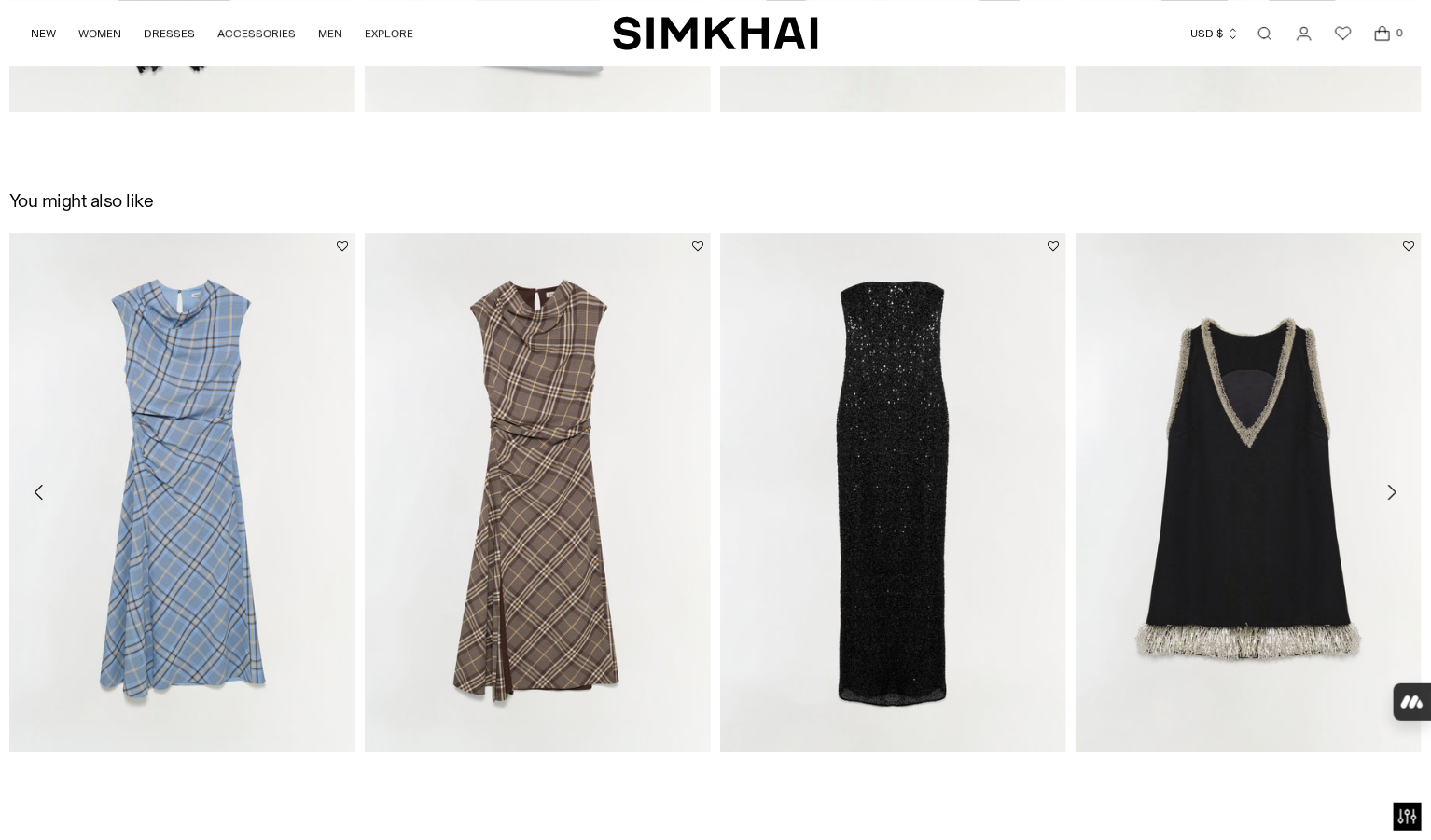
click at [1386, 481] on icon "Move to next carousel slide" at bounding box center [1392, 493] width 23 height 23
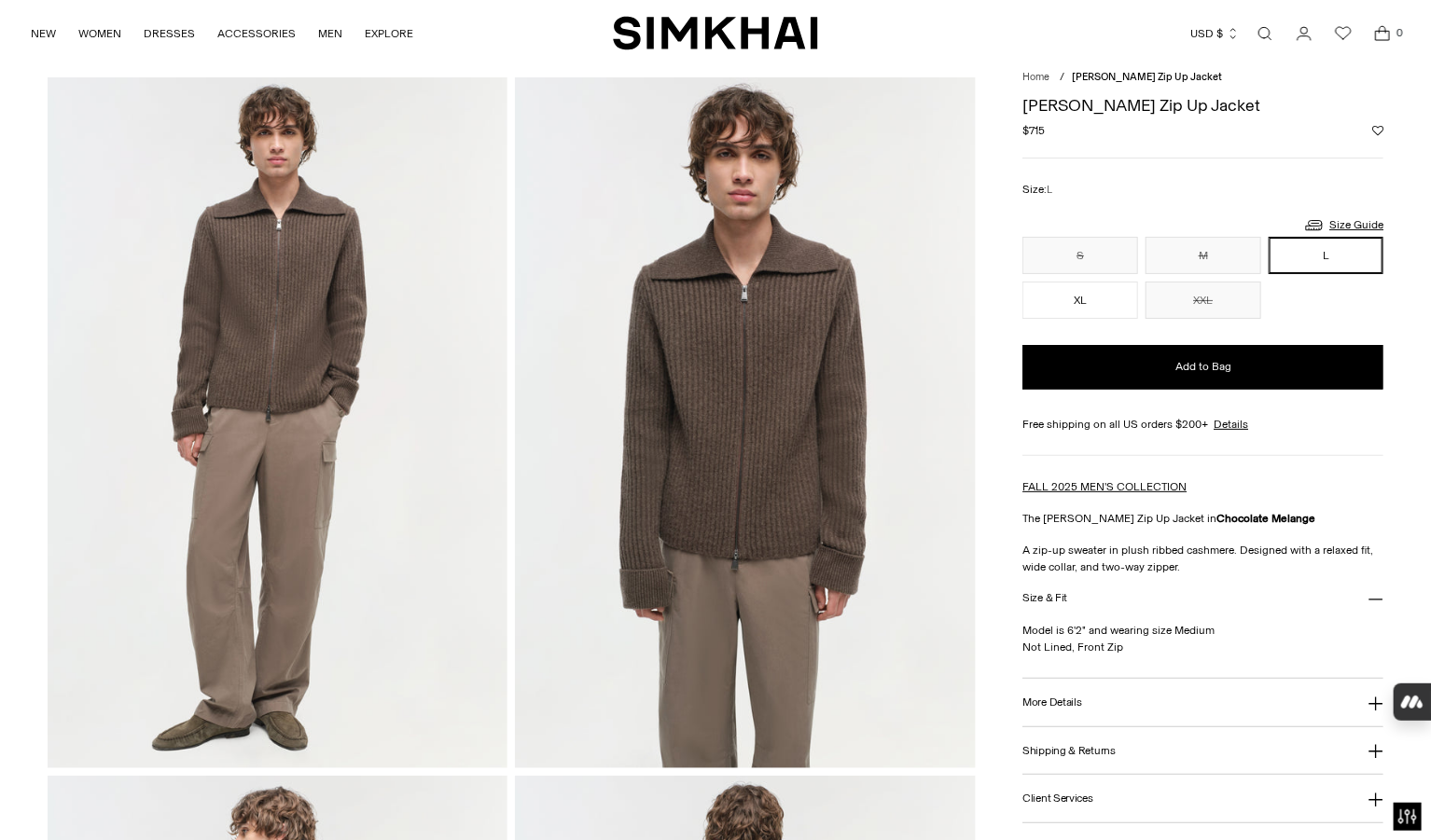
scroll to position [0, 0]
